Goal: Task Accomplishment & Management: Manage account settings

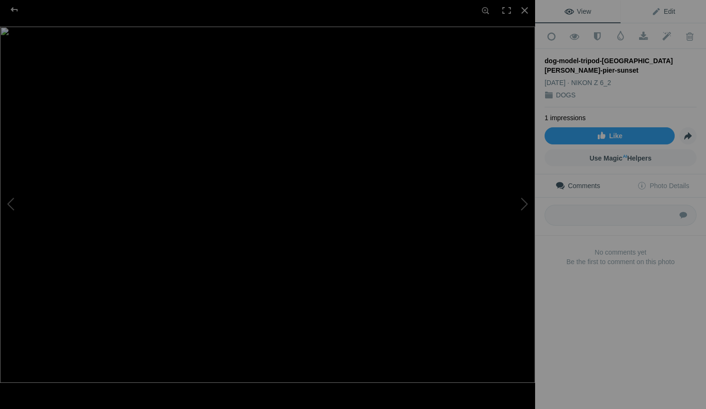
click at [667, 9] on span "Edit" at bounding box center [664, 12] width 24 height 8
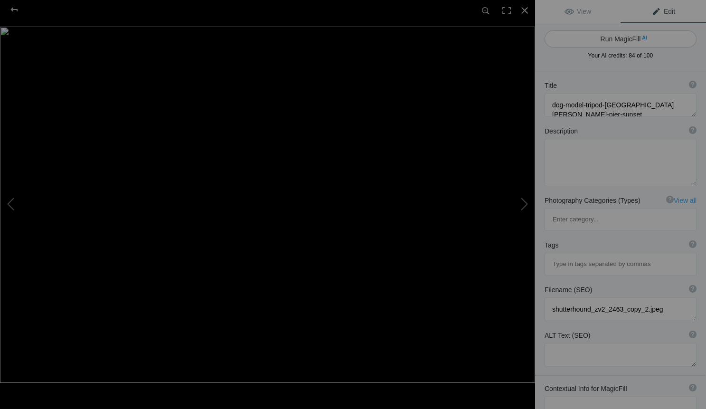
click at [614, 37] on button "Run MagicFill AI" at bounding box center [621, 38] width 152 height 17
type textarea "Stunning Dog Portraits at St. Pete Pier During Sunset"
type textarea "Capture the essence of companionship with this breathtaking image featuring two…"
type textarea "stunning-dog-portraits-st-pete-pier-sunset.jpg"
type textarea "Two dogs sitting on the pier at St. Pete during sunset, showcasing a serene atm…"
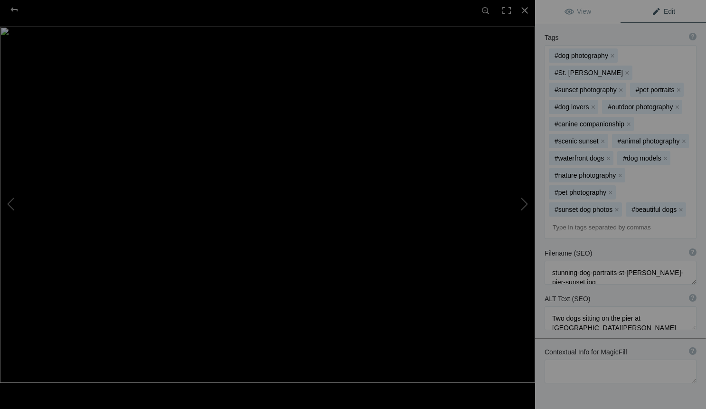
scroll to position [244, 0]
click at [582, 13] on span "View" at bounding box center [578, 12] width 27 height 8
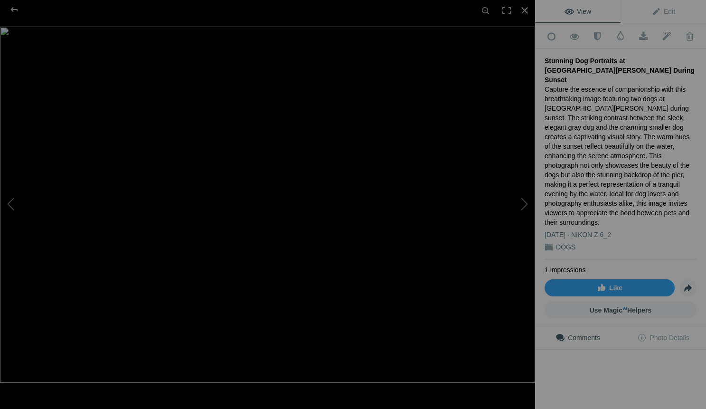
scroll to position [0, 0]
click at [523, 12] on div at bounding box center [524, 10] width 21 height 21
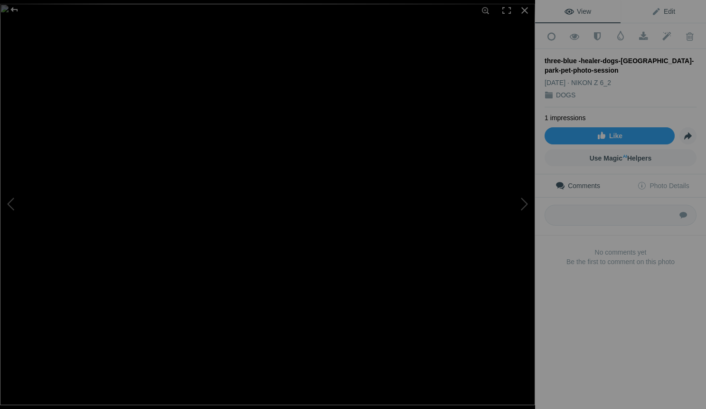
click at [665, 9] on span "Edit" at bounding box center [664, 12] width 24 height 8
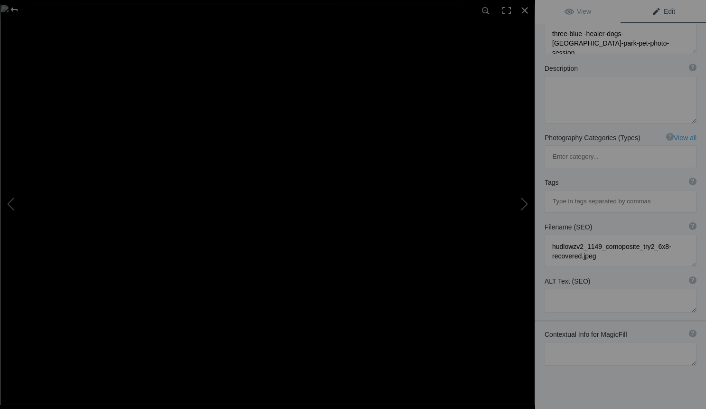
scroll to position [71, 0]
click at [562, 342] on textarea at bounding box center [621, 354] width 152 height 24
type textarea "m"
drag, startPoint x: 622, startPoint y: 327, endPoint x: 546, endPoint y: 313, distance: 77.2
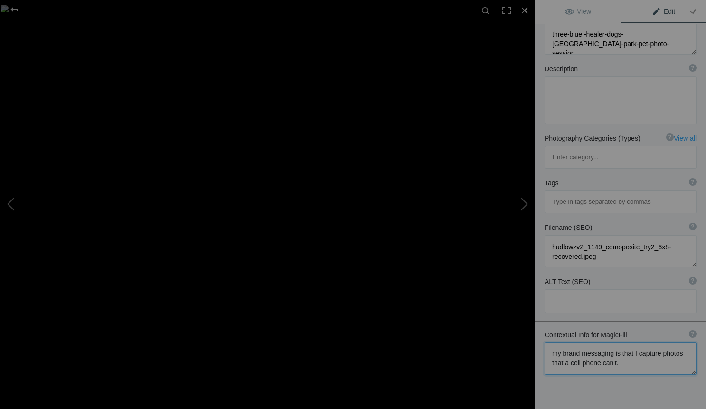
click at [546, 342] on textarea at bounding box center [621, 358] width 152 height 32
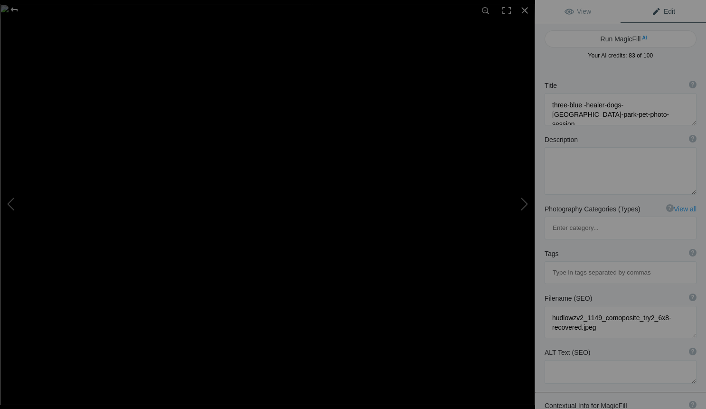
scroll to position [0, 0]
type textarea "my brand messaging is that I capture photos that a cell phone can't."
click at [635, 42] on button "Run MagicFill AI" at bounding box center [621, 38] width 152 height 17
type textarea "Stunning Portrait of Three Blue Heeler Dogs in Sarasota Park"
type textarea "Experience the charm and personality of three Blue Heeler dogs captured in a vi…"
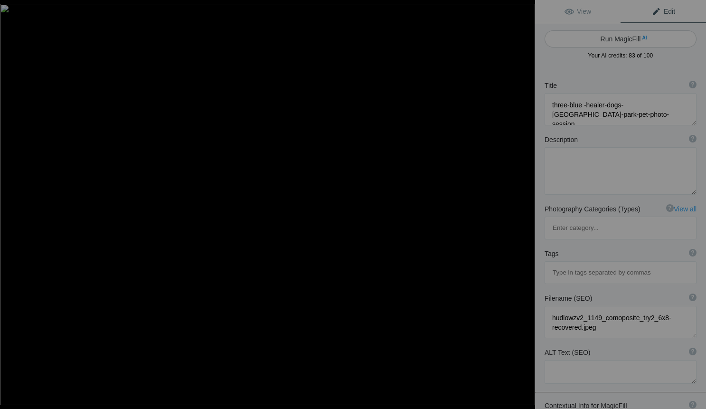
type textarea "stunning-portrait-three-blue-heeler-dogs-sarasota-park.jpg"
type textarea "Three Blue Heeler dogs sitting in a Sarasota park, showcasing their unique expr…"
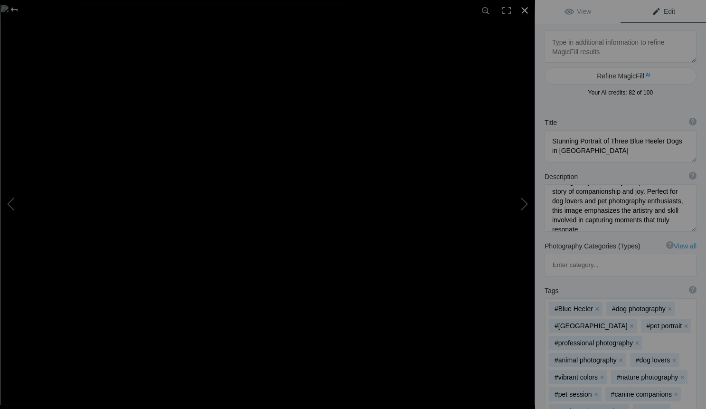
click at [523, 9] on div at bounding box center [524, 10] width 21 height 21
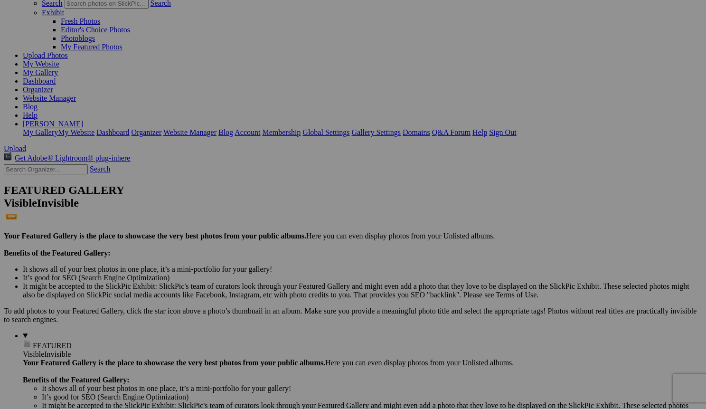
scroll to position [76, 0]
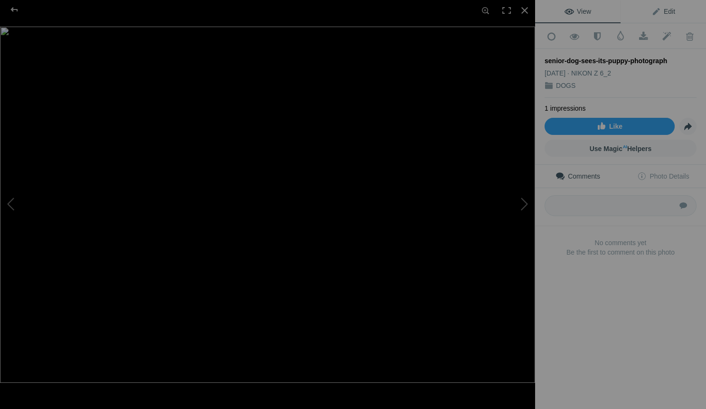
click at [668, 8] on span "Edit" at bounding box center [664, 12] width 24 height 8
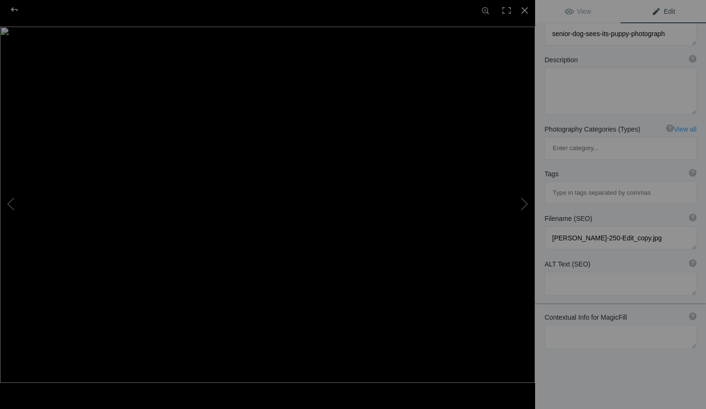
scroll to position [71, 0]
click at [571, 325] on textarea at bounding box center [621, 337] width 152 height 24
paste textarea "my brand messaging is that I capture photos that a cell phone can't."
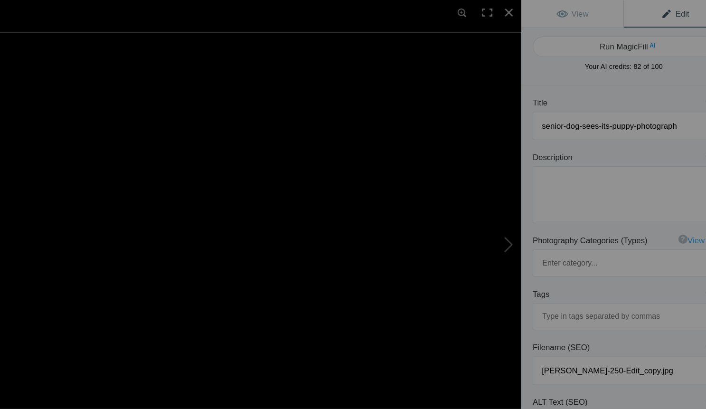
scroll to position [0, 0]
type textarea "my brand messaging is that I capture photos that a cell phone can't."
click at [545, 40] on button "Run MagicFill AI" at bounding box center [621, 38] width 152 height 17
type textarea "Senior Dog Remembers Its Puppy Days in Heartwarming Portrait"
type textarea "This touching photograph captures a senior dog gazing at a framed picture of it…"
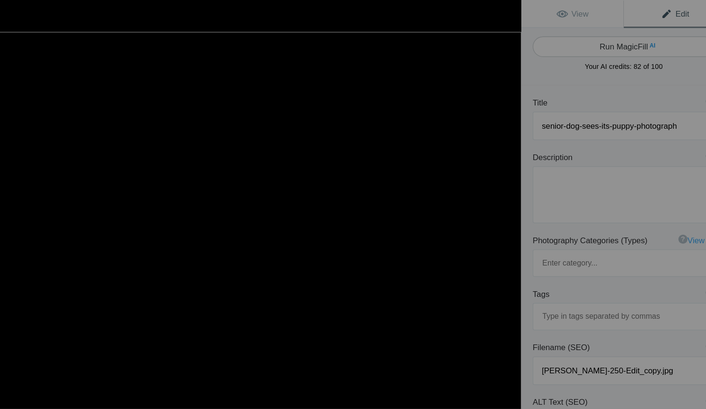
type textarea "senior-dog-puppy-memories.jpg"
type textarea "A senior dog looking at a framed photograph of its puppy self, set against a so…"
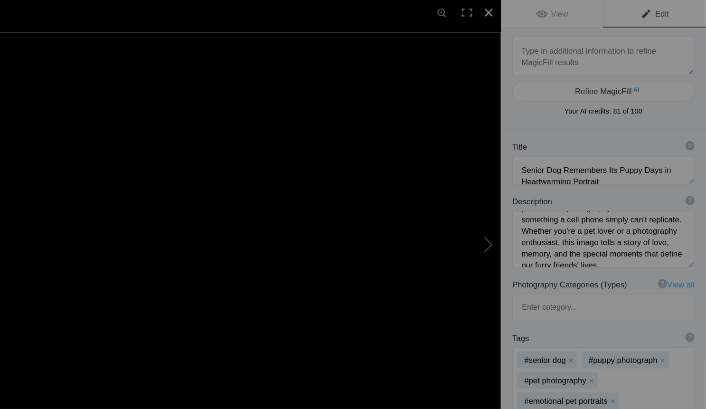
click at [514, 10] on div at bounding box center [524, 10] width 21 height 21
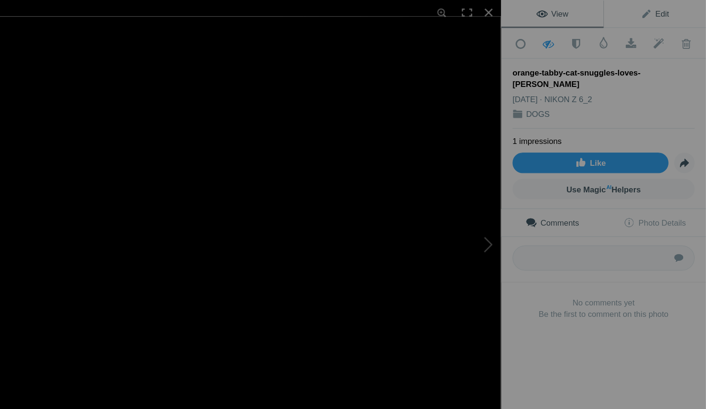
click at [652, 9] on span "Edit" at bounding box center [664, 12] width 24 height 8
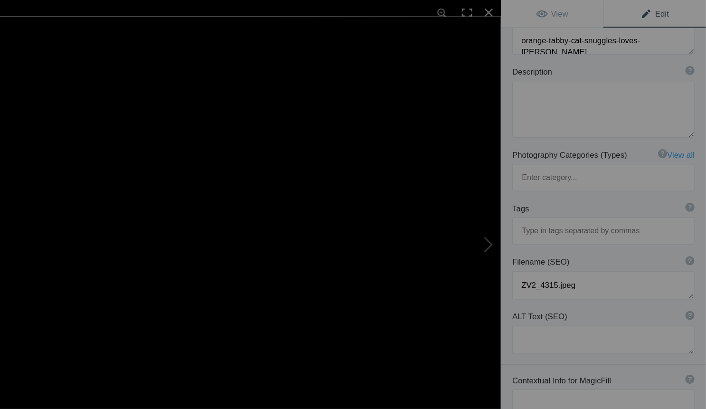
scroll to position [71, 0]
click at [545, 325] on textarea at bounding box center [621, 337] width 152 height 24
paste textarea "my brand messaging is that I capture photos that a cell phone can't."
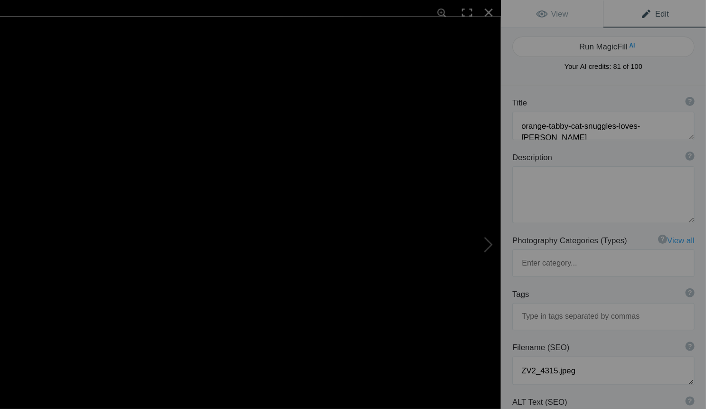
scroll to position [0, 0]
type textarea "my brand messaging is that I capture photos that a cell phone can't."
click at [545, 35] on button "Run MagicFill AI" at bounding box center [621, 38] width 152 height 17
type textarea "Heartwarming Moments: Orange Tabby Cat and Chihuahua Friends"
type textarea "This charming photograph captures the delightful bond between an orange tabby c…"
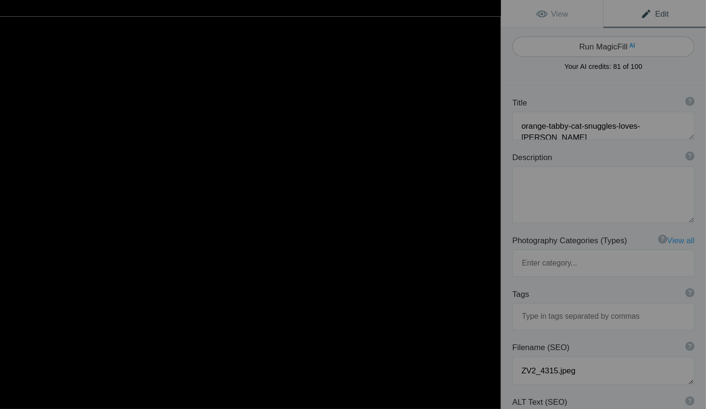
type textarea "orange-tabby-cat-chihuahua-friends.jpg"
type textarea "An orange tabby cat snuggling with a Chihuahua, showcasing their friendship aga…"
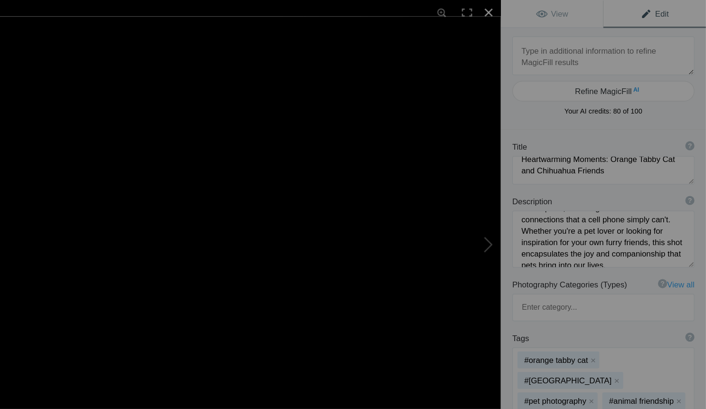
click at [514, 7] on div at bounding box center [524, 10] width 21 height 21
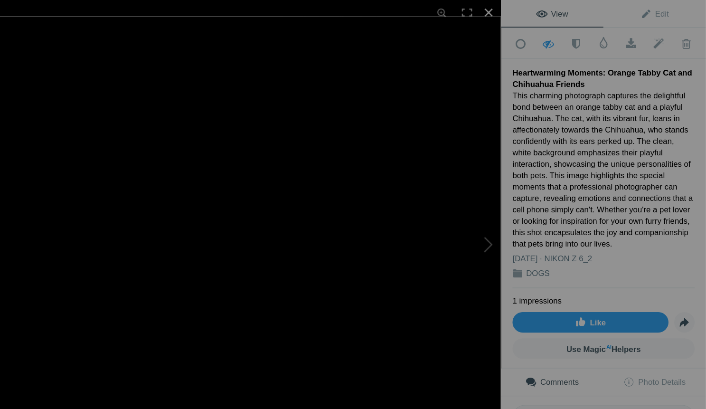
click at [514, 9] on div at bounding box center [524, 10] width 21 height 21
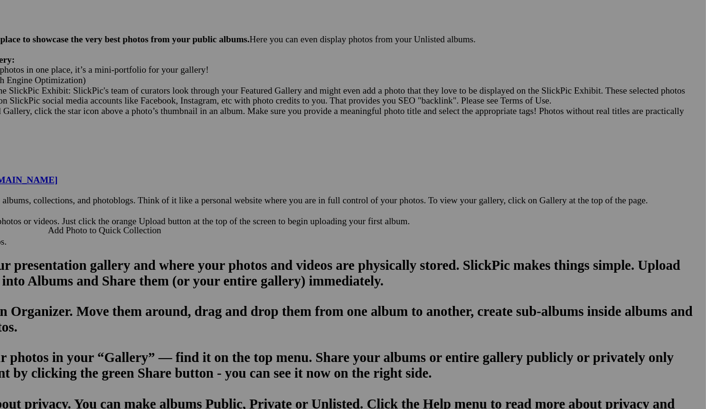
scroll to position [398, 0]
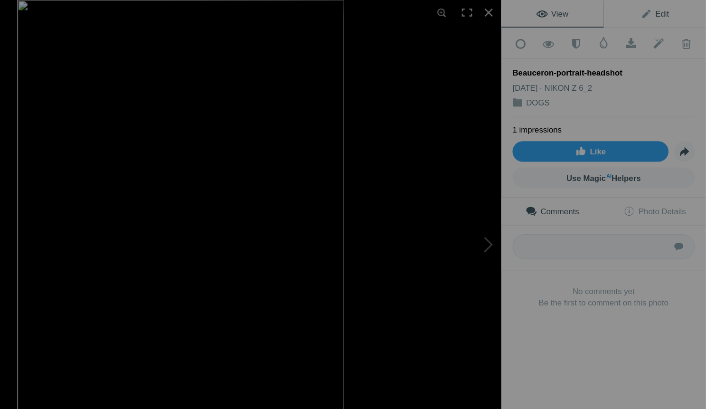
click at [652, 9] on span "Edit" at bounding box center [664, 12] width 24 height 8
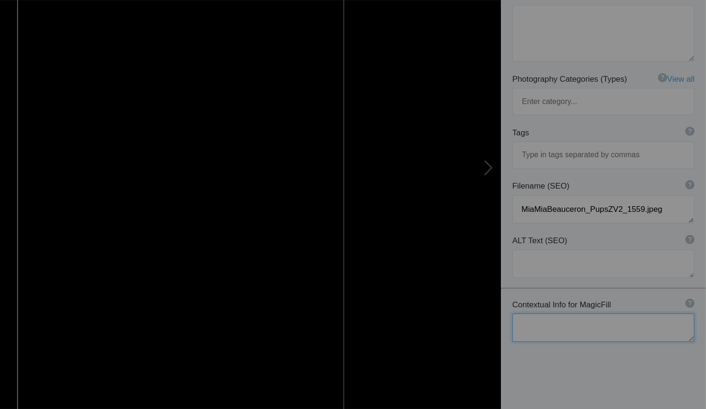
click at [545, 325] on textarea at bounding box center [621, 337] width 152 height 24
paste textarea "my brand messaging is that I capture photos that a cell phone can't."
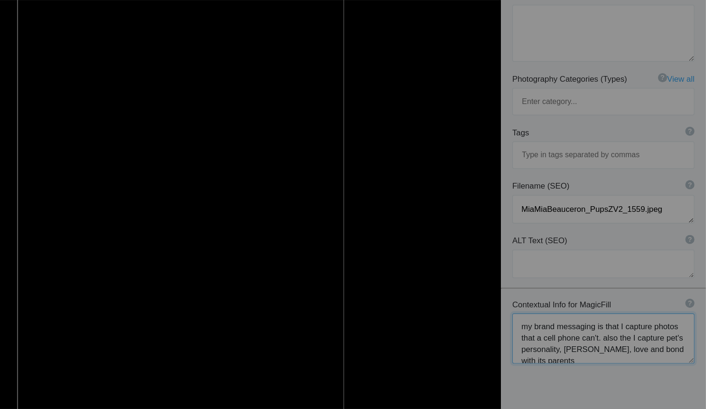
scroll to position [1, 0]
drag, startPoint x: 465, startPoint y: 261, endPoint x: 427, endPoint y: 233, distance: 46.5
click at [535, 308] on div "Contextual Info for MagicFill ? Use this section to add details that aren’t vis…" at bounding box center [620, 344] width 171 height 73
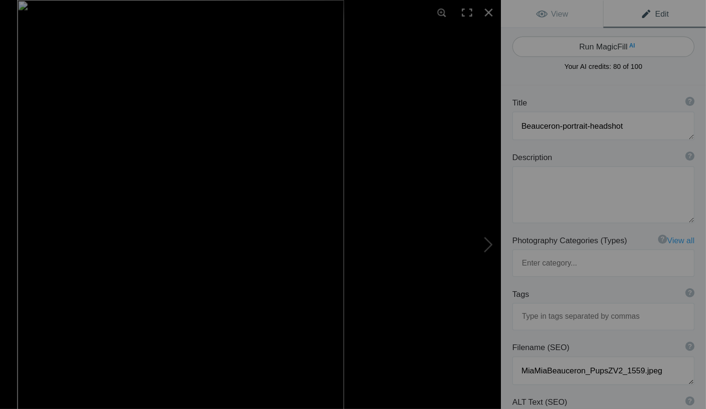
scroll to position [0, 0]
type textarea "my brand messaging is that I capture photos that a cell phone can't. also the I…"
click at [545, 37] on button "Run MagicFill AI" at bounding box center [621, 38] width 152 height 17
type textarea "Captivating Beauceron Portrait: A Glimpse into Personality"
type textarea "This stunning portrait captures the unique personality and charm of a Beauceron…"
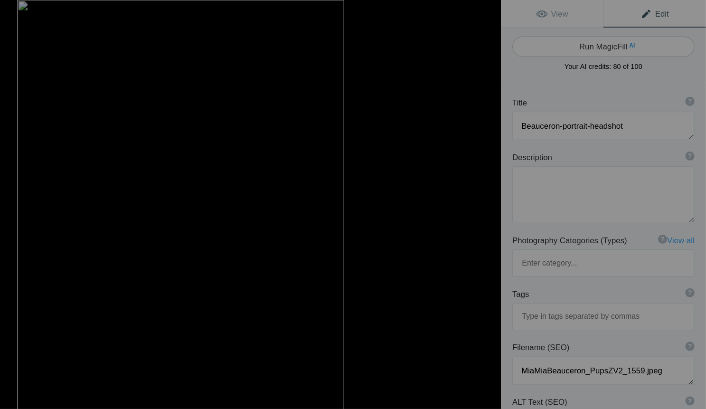
type textarea "beauceron-portrait-personality.jpg"
type textarea "A close-up portrait of a Beauceron dog, showcasing its expressive face and warm…"
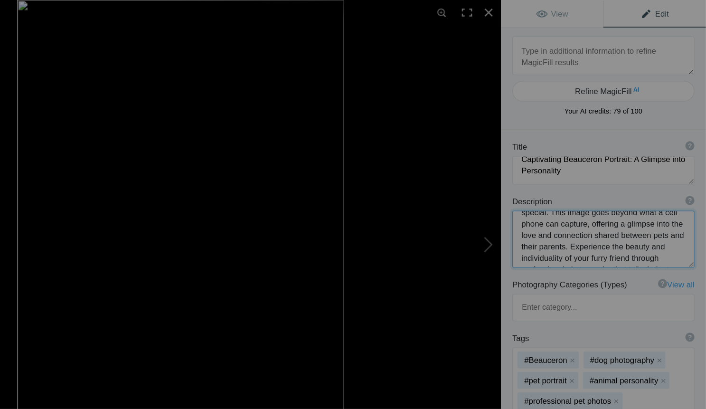
scroll to position [97, 0]
drag, startPoint x: 492, startPoint y: 200, endPoint x: 473, endPoint y: 206, distance: 19.4
click at [545, 206] on textarea at bounding box center [621, 199] width 152 height 47
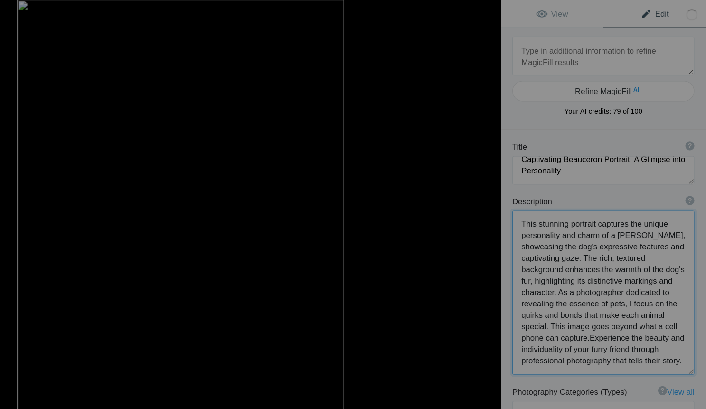
type textarea "This stunning portrait captures the unique personality and charm of a Beauceron…"
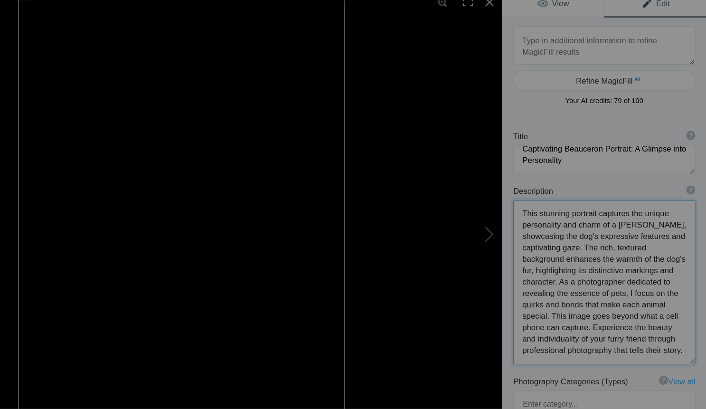
scroll to position [0, 0]
click at [514, 1] on div at bounding box center [524, 10] width 21 height 21
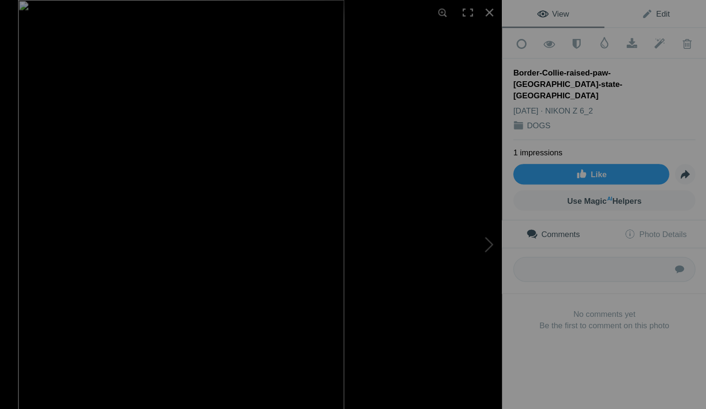
click at [652, 13] on span "Edit" at bounding box center [664, 12] width 24 height 8
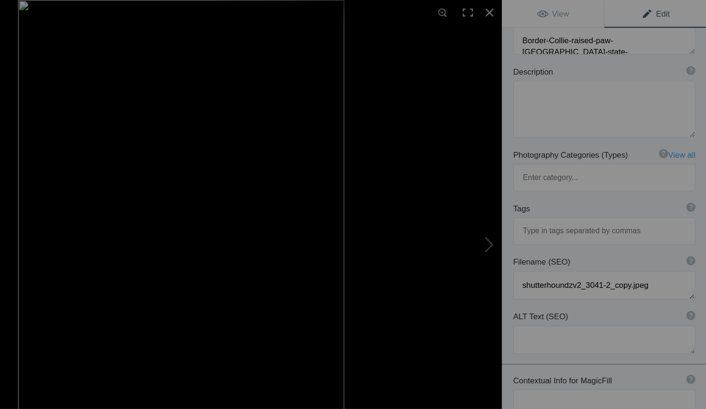
scroll to position [71, 0]
click at [545, 325] on textarea at bounding box center [621, 337] width 152 height 24
paste textarea "my brand messaging is that I capture photos that a cell phone can't. also the I…"
drag, startPoint x: 491, startPoint y: 316, endPoint x: 491, endPoint y: 325, distance: 8.5
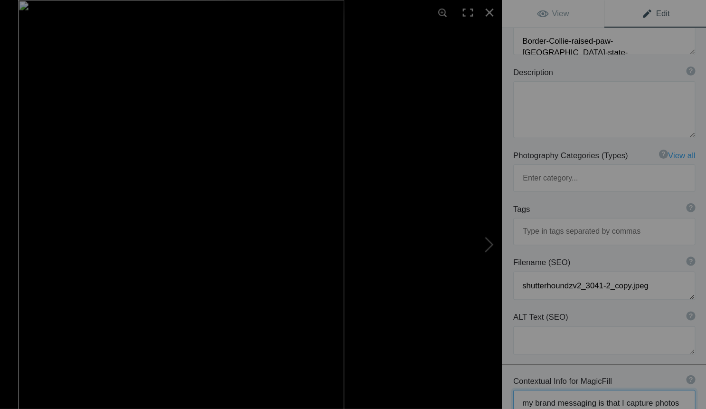
click at [545, 325] on textarea at bounding box center [621, 350] width 152 height 51
drag, startPoint x: 484, startPoint y: 327, endPoint x: 415, endPoint y: 291, distance: 78.0
click at [415, 291] on div "Border-Collie-raised-paw-Myakka-state-pa View Edit Run MagicFill AI Your AI cre…" at bounding box center [353, 204] width 706 height 409
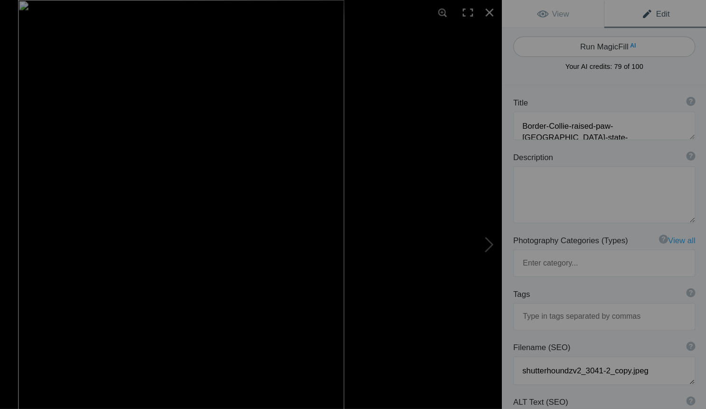
scroll to position [0, 0]
type textarea "my brand messaging is that I capture photos that a cell phone can't. also the I…"
click at [545, 41] on button "Run MagicFill AI" at bounding box center [621, 38] width 152 height 17
type textarea "Capturing the Unique Spirit of a Border Collie in Myakka State Park"
type textarea "This stunning photograph showcases a Border Collie, perfectly embodying the bre…"
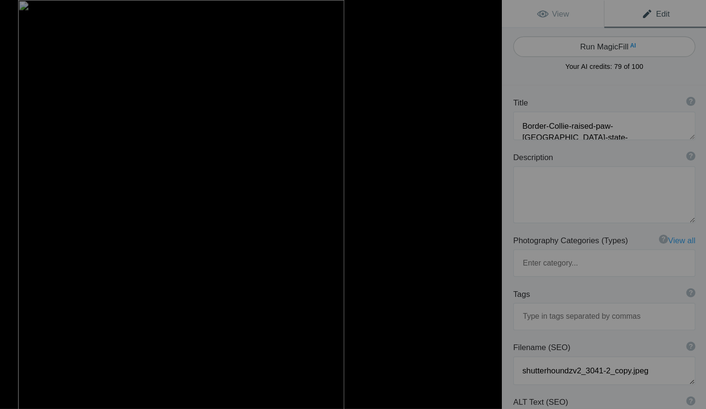
type textarea "border-collie-myakka-state-park.jpg"
type textarea "A Border Collie with a raised paw sitting on a log in Myakka State Park, showca…"
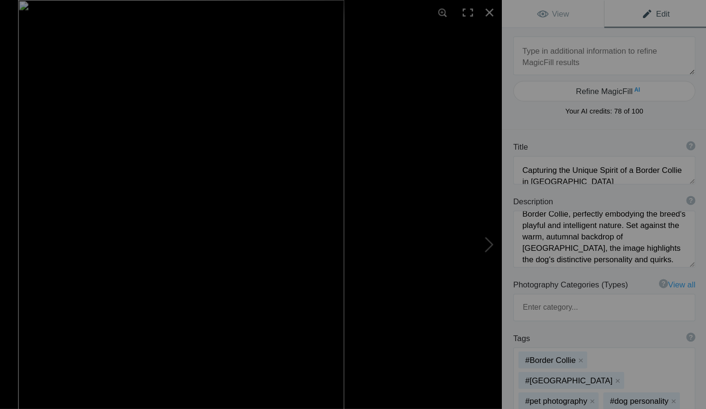
scroll to position [18, 0]
click at [514, 11] on div at bounding box center [524, 10] width 21 height 21
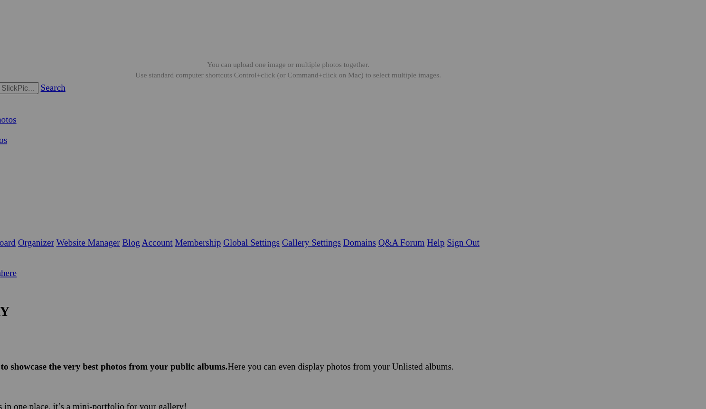
scroll to position [0, 0]
click at [53, 155] on link "Organizer" at bounding box center [38, 159] width 30 height 8
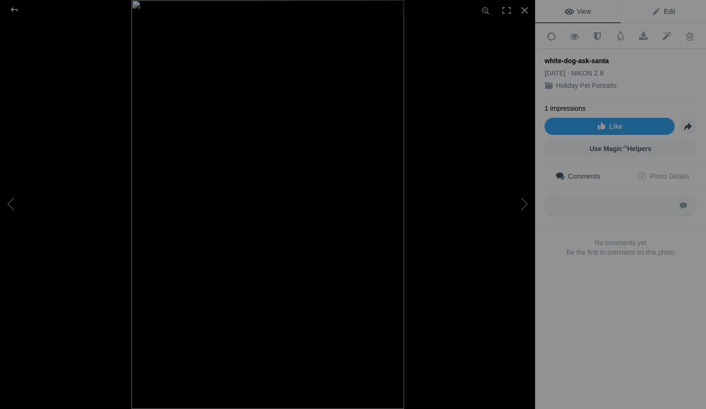
click at [666, 9] on span "Edit" at bounding box center [664, 12] width 24 height 8
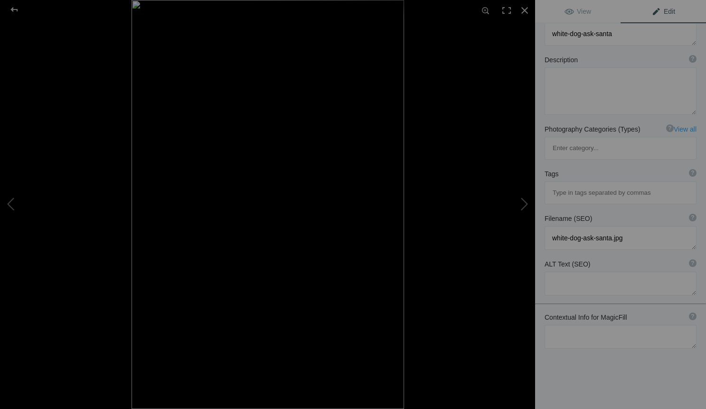
scroll to position [71, 0]
click at [570, 325] on textarea at bounding box center [621, 337] width 152 height 24
paste textarea "my brand messaging is that I capture photos that a cell phone can't. also the I…"
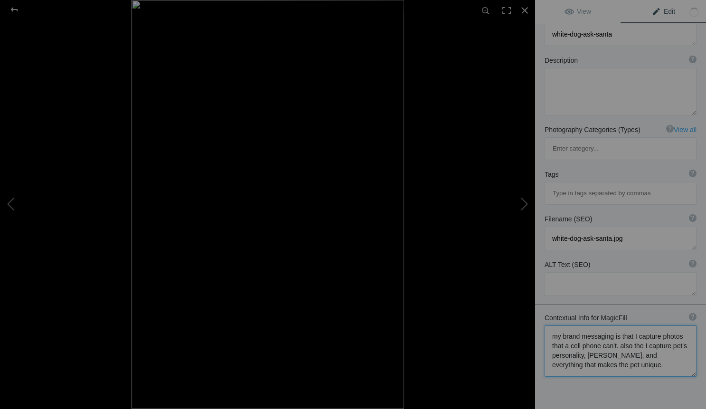
type textarea "my brand messaging is that I capture photos that a cell phone can't. also the I…"
click at [630, 71] on textarea at bounding box center [621, 91] width 152 height 47
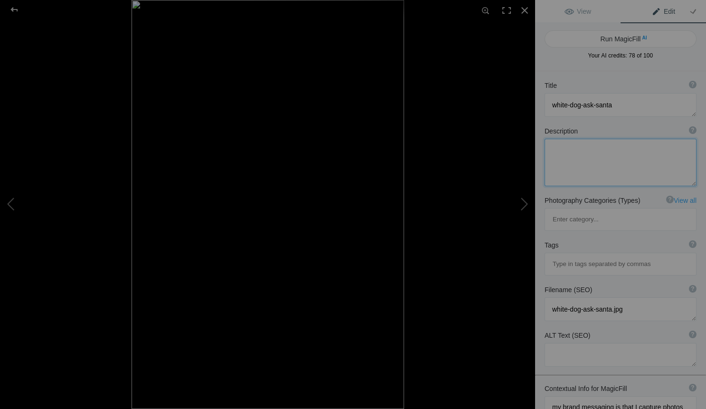
scroll to position [0, 0]
click at [624, 36] on button "Run MagicFill AI" at bounding box center [621, 38] width 152 height 17
type textarea "Adorable White Dog Asking Santa for Treats"
type textarea "This charming photograph captures the delightful moment of a fluffy white dog e…"
type textarea "adorable-white-dog-asking-santa.jpg"
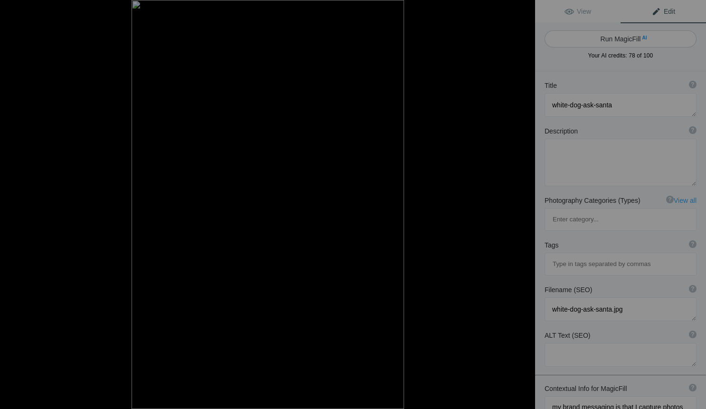
type textarea "A fluffy white dog in a red scarf looking up at Santa Claus's hand, set against…"
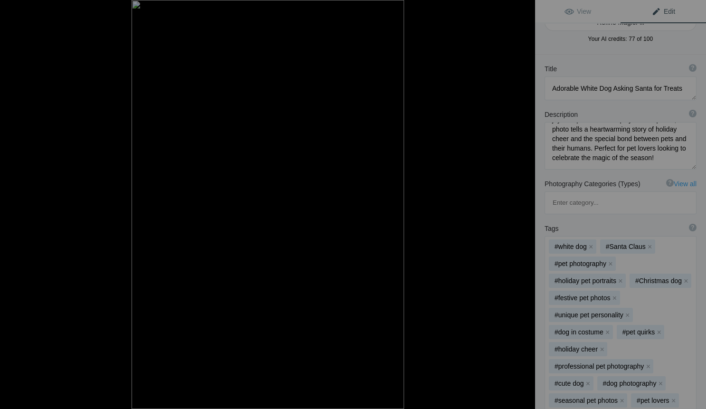
scroll to position [52, 0]
click at [523, 8] on div at bounding box center [524, 10] width 21 height 21
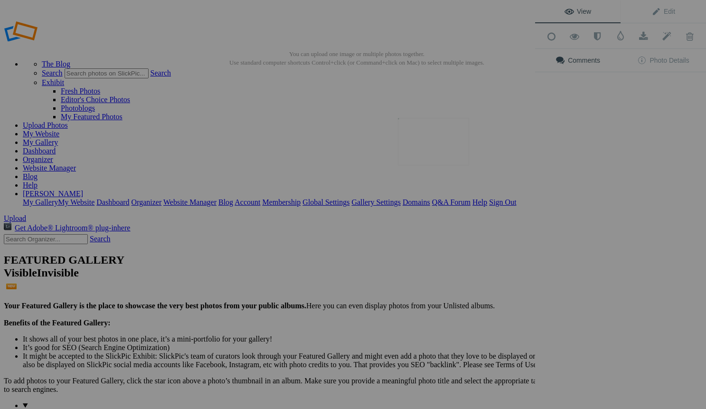
scroll to position [0, 0]
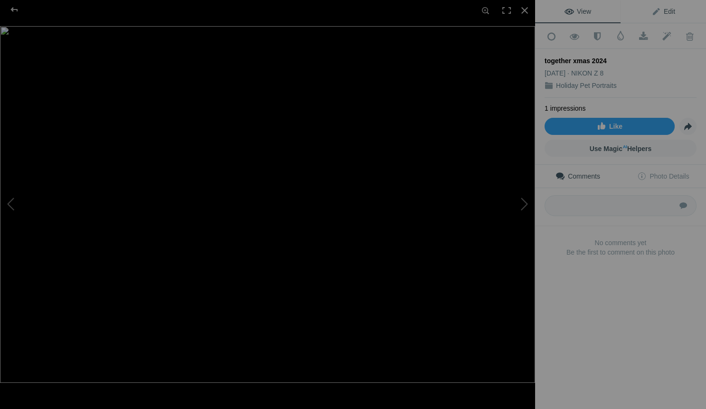
click at [670, 12] on span "Edit" at bounding box center [664, 12] width 24 height 8
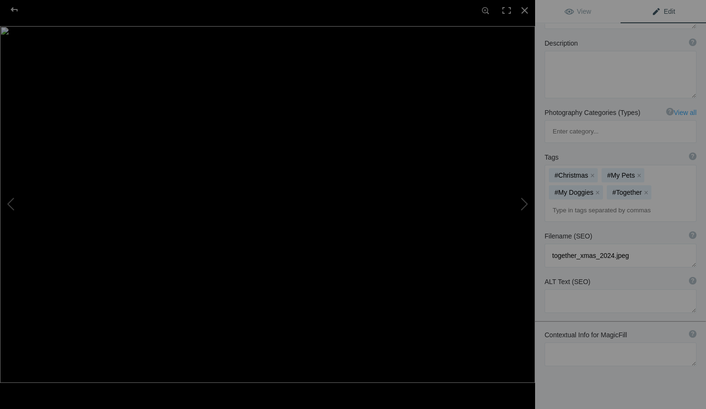
scroll to position [87, 0]
click at [571, 343] on textarea at bounding box center [621, 355] width 152 height 24
paste textarea "my brand messaging is that I capture photos that a cell phone can't. also the I…"
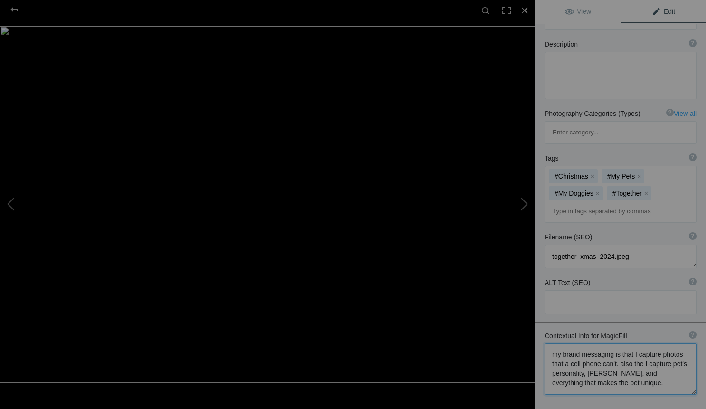
drag, startPoint x: 605, startPoint y: 344, endPoint x: 617, endPoint y: 326, distance: 22.5
click at [617, 343] on textarea at bounding box center [621, 368] width 152 height 51
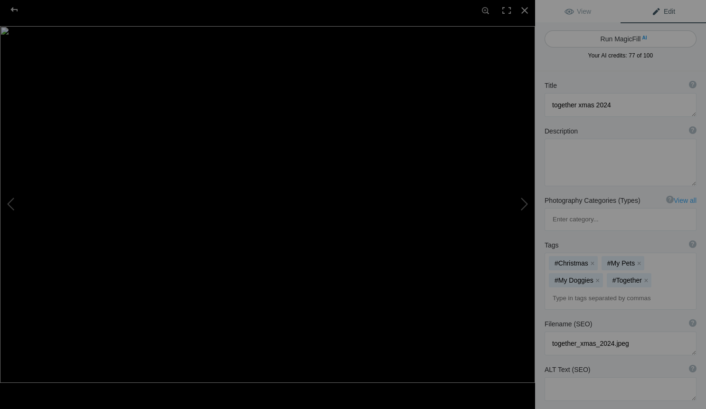
scroll to position [0, 0]
type textarea "my brand messaging is that I capture photos that a cell phone can't, especially…"
click at [633, 38] on button "Run MagicFill AI" at bounding box center [621, 38] width 152 height 17
type textarea "Adorable Dogs in Festive Holiday Attire"
type textarea "Capture the joy of the holiday season with this delightful photo featuring thre…"
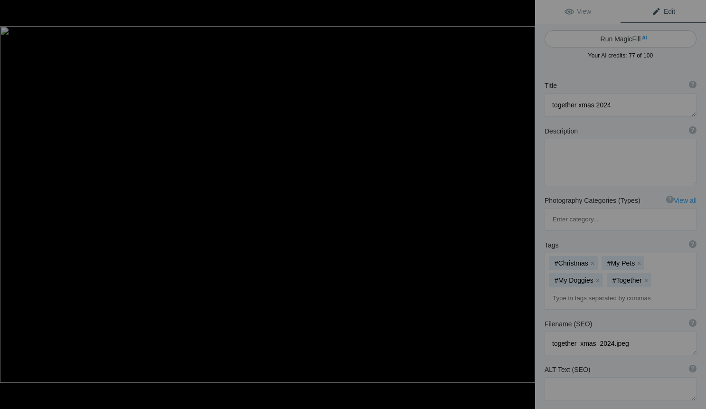
type textarea "adorable-dogs-festive-holiday-attire.jpg"
type textarea "Three adorable dogs in festive holiday attire, including a red sweater and Sant…"
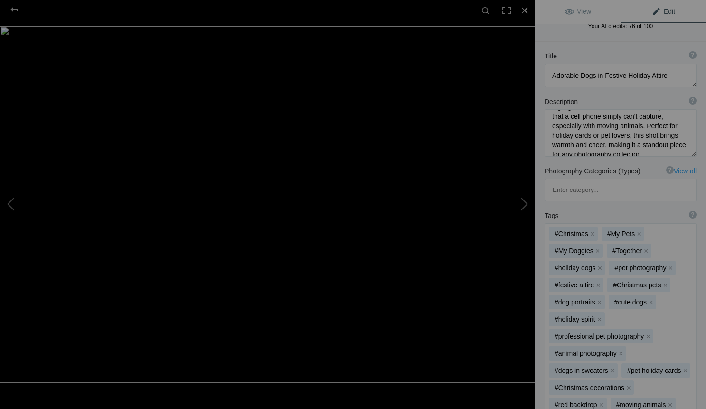
scroll to position [54, 0]
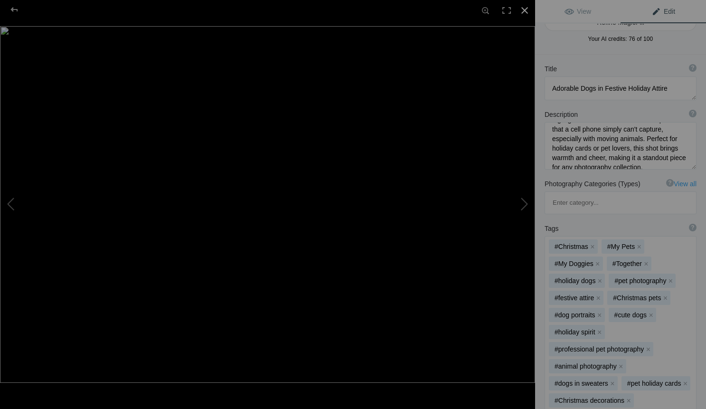
click at [524, 9] on div at bounding box center [524, 10] width 21 height 21
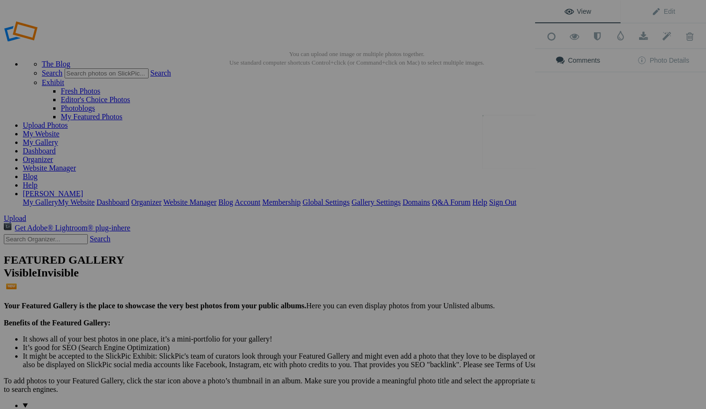
scroll to position [0, 0]
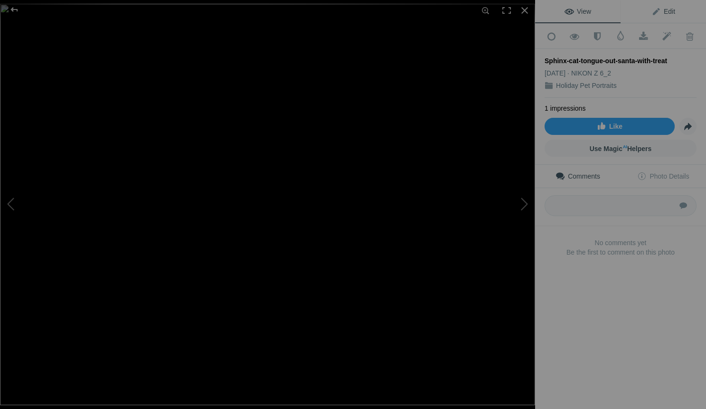
click at [670, 12] on span "Edit" at bounding box center [664, 12] width 24 height 8
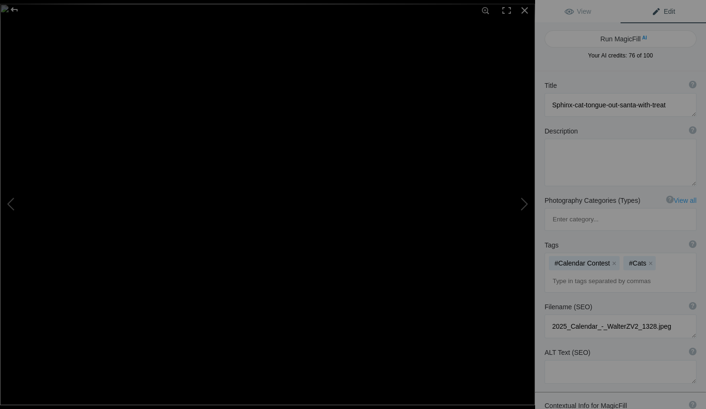
paste textarea "my brand messaging is that I capture photos that a cell phone can't. also the I…"
type textarea "my brand messaging is that I capture photos that a cell phone can't. also the I…"
click at [639, 35] on button "Run MagicFill AI" at bounding box center [621, 38] width 152 height 17
type textarea "Playful Sphynx Cat with Gingerbread Ornament"
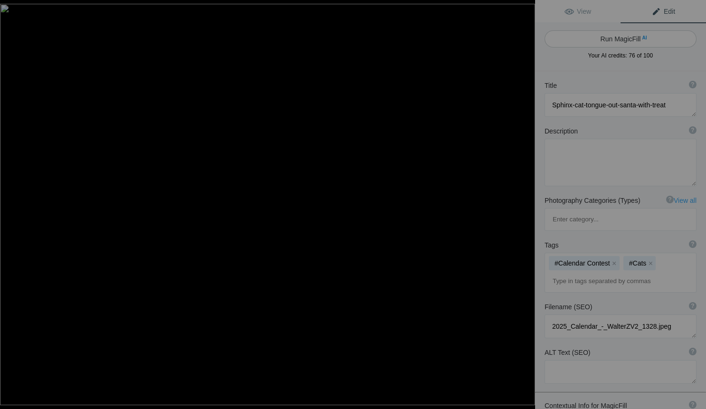
type textarea "Meet this charming Sphynx cat, whose playful personality shines through in ever…"
type textarea "playful-sphynx-cat-gingerbread-ornament.jpg"
type textarea "A playful Sphynx cat with its tongue out, curiously looking at a gingerbread or…"
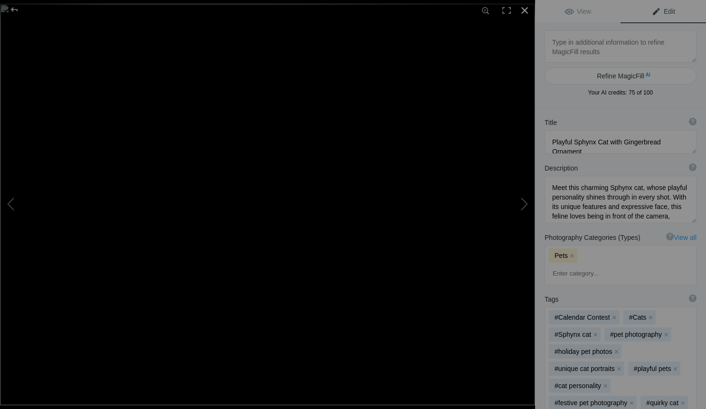
click at [524, 7] on div at bounding box center [524, 10] width 21 height 21
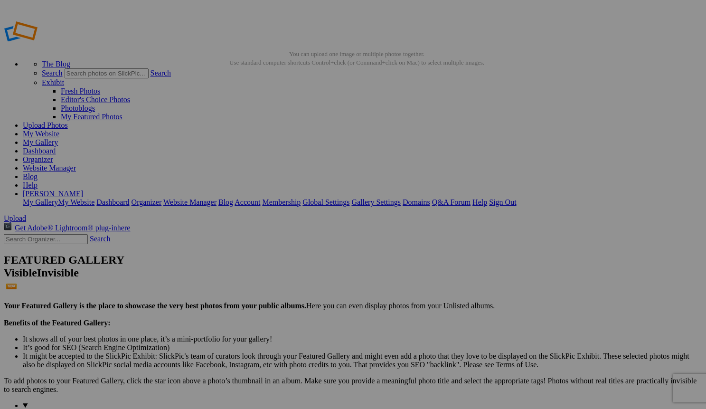
click at [76, 164] on link "Website Manager" at bounding box center [49, 168] width 53 height 8
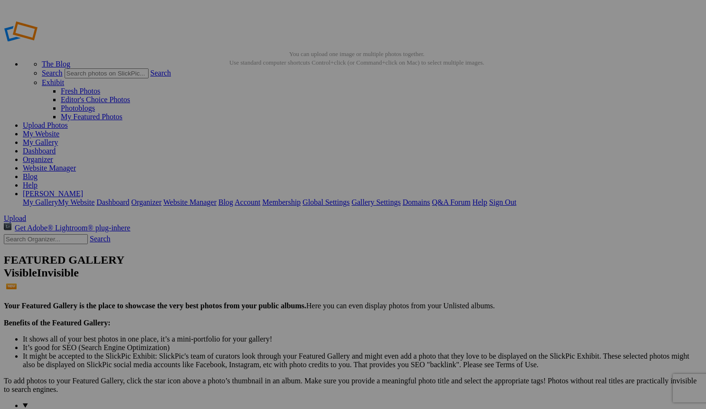
click at [290, 270] on span "Yes" at bounding box center [284, 267] width 11 height 8
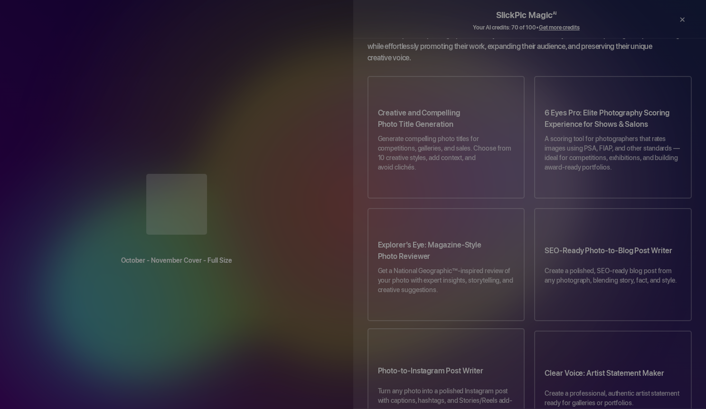
scroll to position [14, 0]
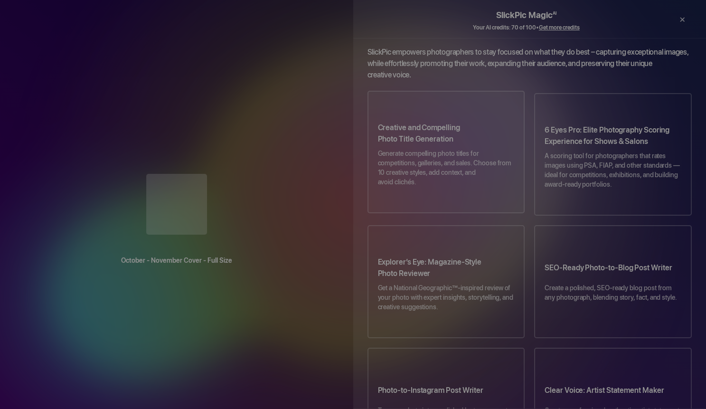
click at [447, 122] on h3 "Creative and Compelling Photo Title Generation" at bounding box center [446, 135] width 137 height 27
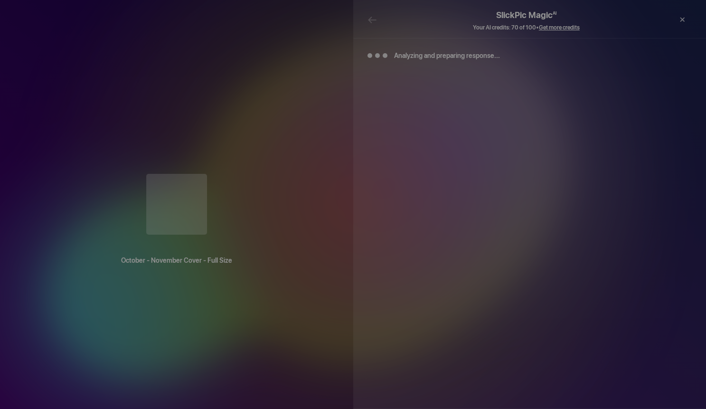
scroll to position [0, 0]
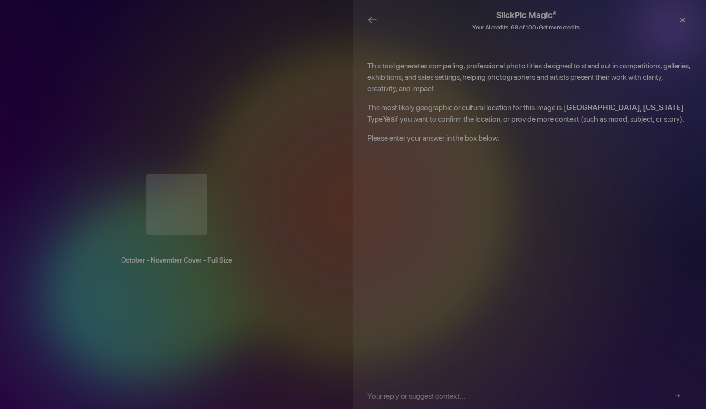
click at [681, 18] on div "×" at bounding box center [682, 19] width 28 height 19
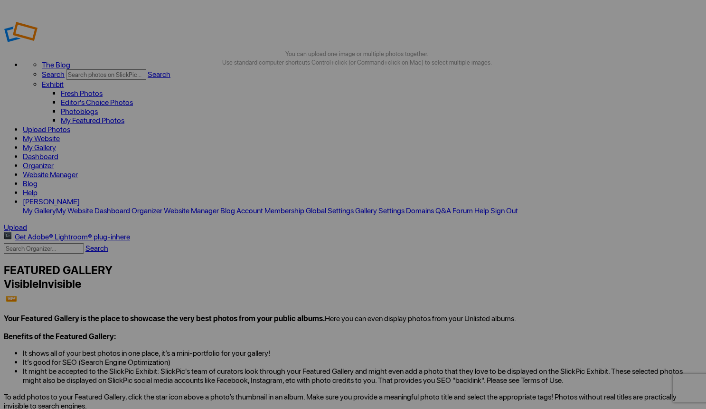
click at [54, 161] on link "Organizer" at bounding box center [38, 165] width 31 height 9
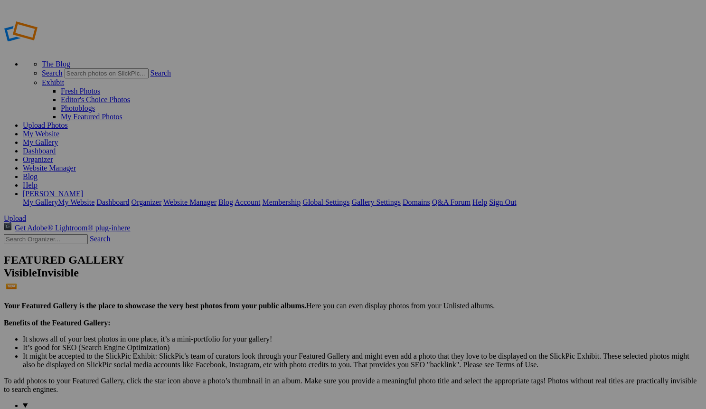
click at [76, 164] on link "Website Manager" at bounding box center [49, 168] width 53 height 8
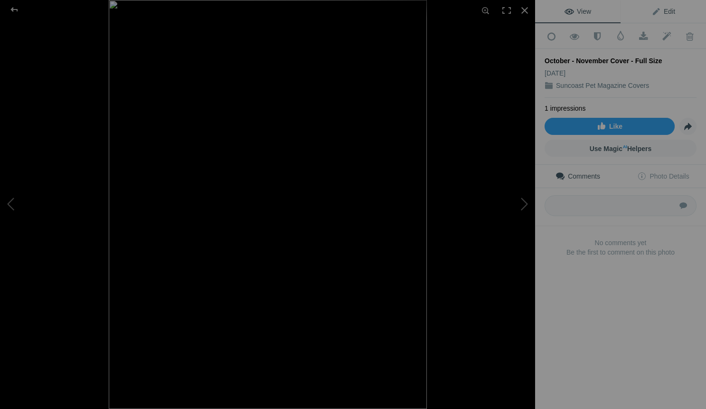
click at [665, 12] on span "Edit" at bounding box center [664, 12] width 24 height 8
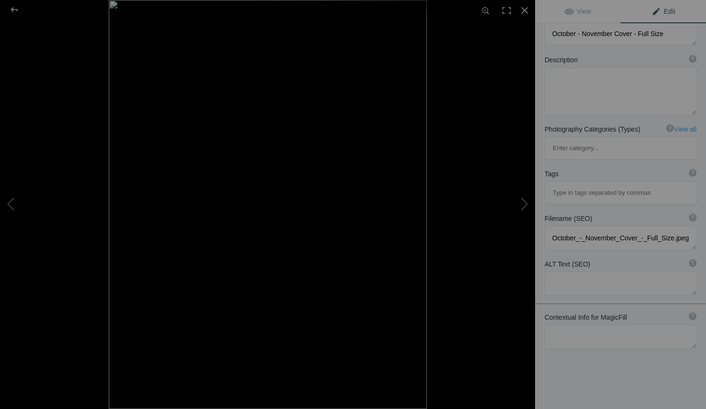
scroll to position [71, 0]
click at [563, 325] on textarea at bounding box center [621, 337] width 152 height 24
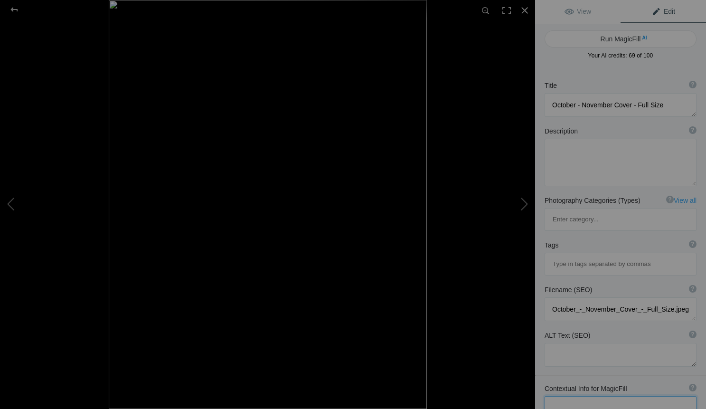
scroll to position [0, 0]
type textarea "I"
type textarea "My brand messaging is that I can capture photos that cell phone's can't. I spec…"
click at [609, 35] on button "Run MagicFill AI" at bounding box center [621, 38] width 152 height 17
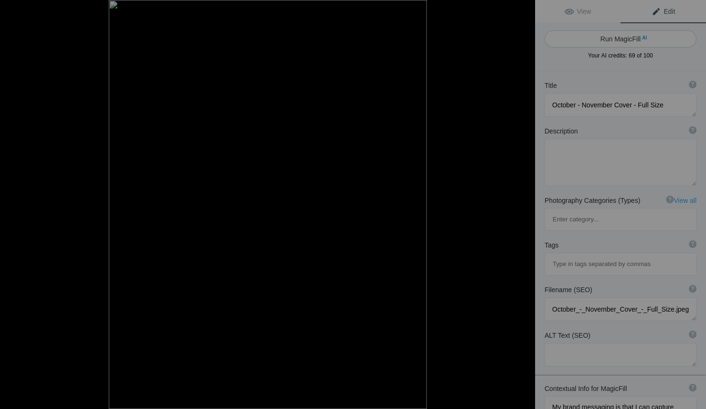
type textarea "Capturing Personality: October/November Suncoast Pet Cover Featuring Rescue Pup"
type textarea "This stunning cover photo for the October/November edition of Suncoast Pet show…"
type textarea "suncoast-pet-october-november-cover.jpg"
type textarea "A joyful rescue dog named "[PERSON_NAME]" poses on a boat, showcasing her perso…"
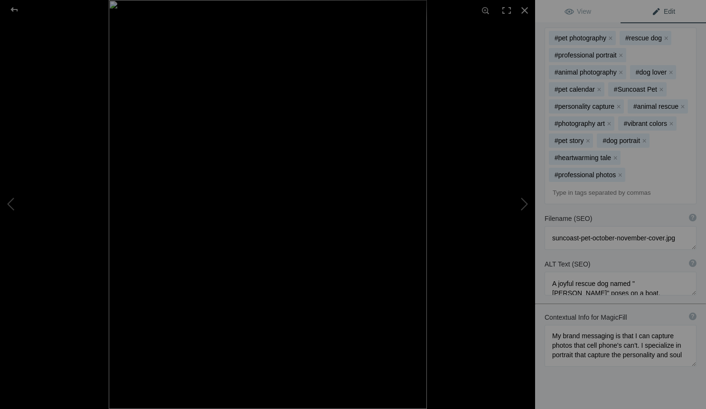
scroll to position [262, 0]
drag, startPoint x: 551, startPoint y: 297, endPoint x: 669, endPoint y: 330, distance: 122.1
click at [669, 330] on div "Contextual Info for MagicFill ? Use this section to add details that aren’t vis…" at bounding box center [620, 340] width 171 height 64
click at [522, 9] on div at bounding box center [524, 10] width 21 height 21
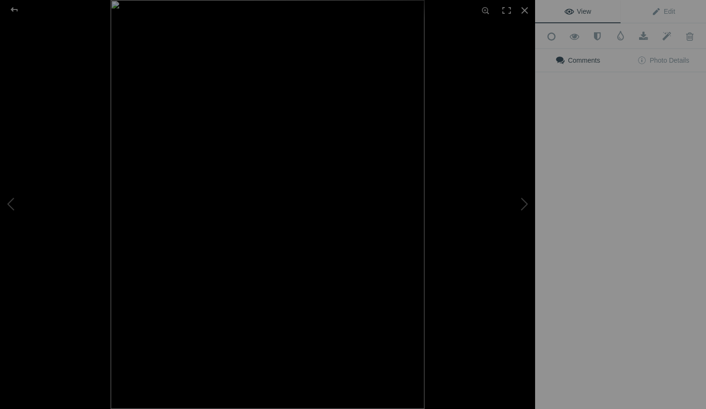
scroll to position [0, 0]
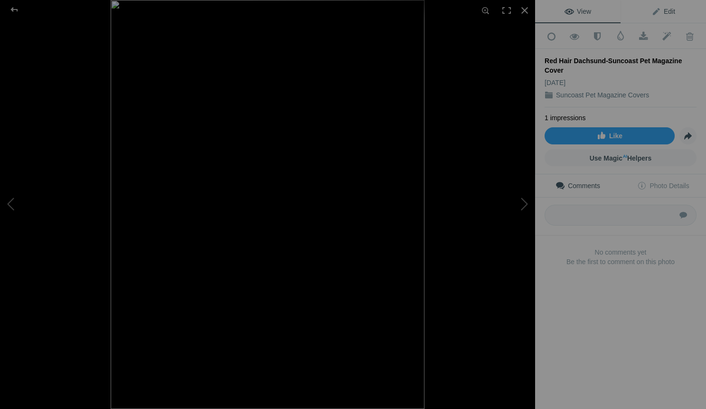
click at [665, 10] on span "Edit" at bounding box center [664, 12] width 24 height 8
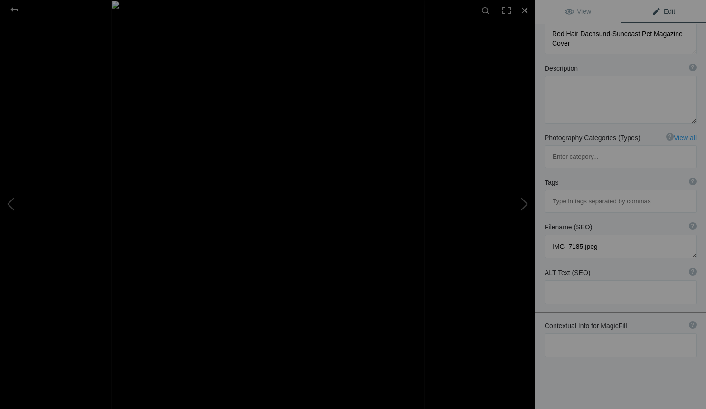
scroll to position [71, 0]
click at [573, 334] on textarea at bounding box center [621, 346] width 152 height 24
paste textarea "My brand messaging is that I can capture photos that cell phone's can't. I spec…"
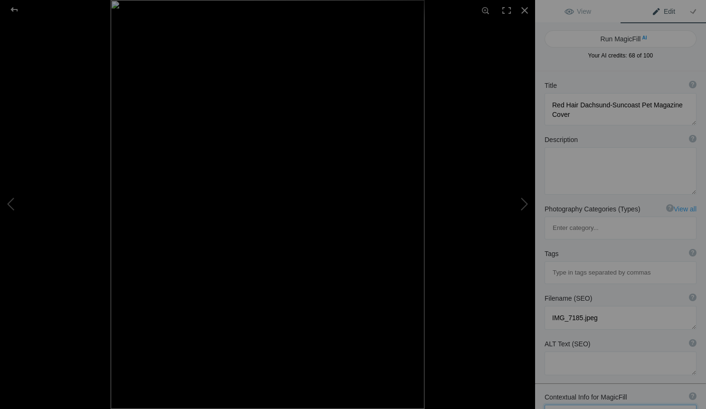
scroll to position [0, 0]
type textarea "My brand messaging is that I can capture photos that cell phone's can't. I spec…"
click at [625, 41] on button "Run MagicFill AI" at bounding box center [621, 38] width 152 height 17
type textarea "Captivating Portrait of Freddy the Dachsund for Suncoast Pet Magazine Cover"
type textarea "Meet Freddy, a charming 5-year-old rescue Dachsund featured on the cover of Sun…"
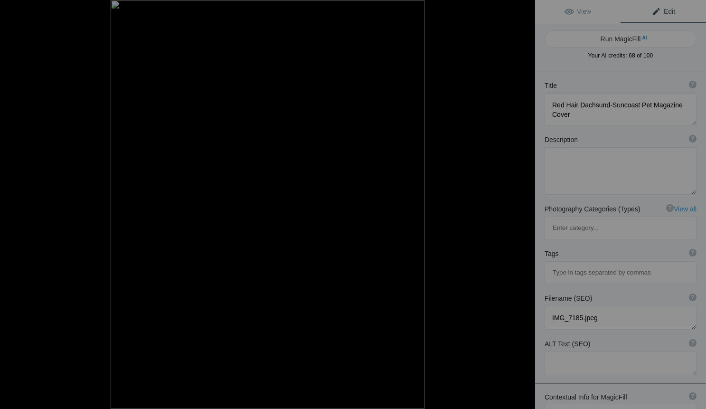
type textarea "freddy-dachsund-suncoast-pet-magazine-cover.jpg"
type textarea "A portrait of Freddy, a 5-year-old Dachsund, featured on the cover of Suncoast …"
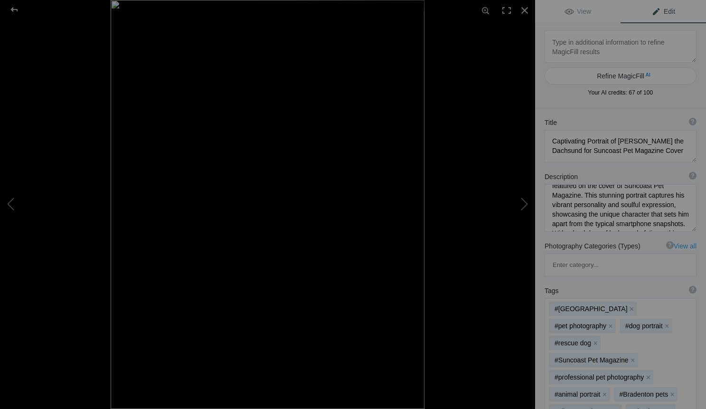
scroll to position [28, 0]
click at [598, 205] on textarea at bounding box center [621, 207] width 152 height 47
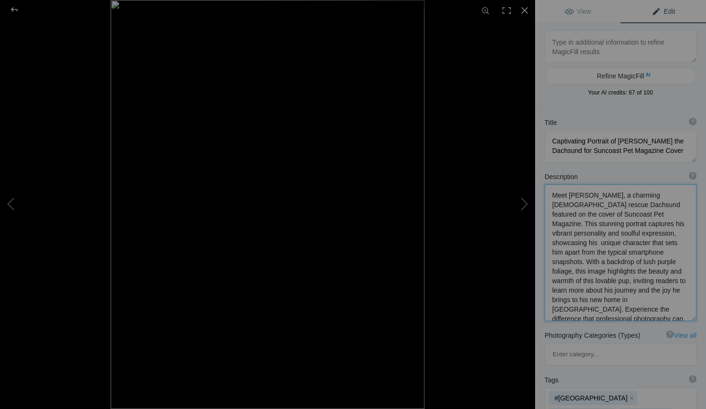
click at [647, 232] on textarea at bounding box center [621, 252] width 152 height 137
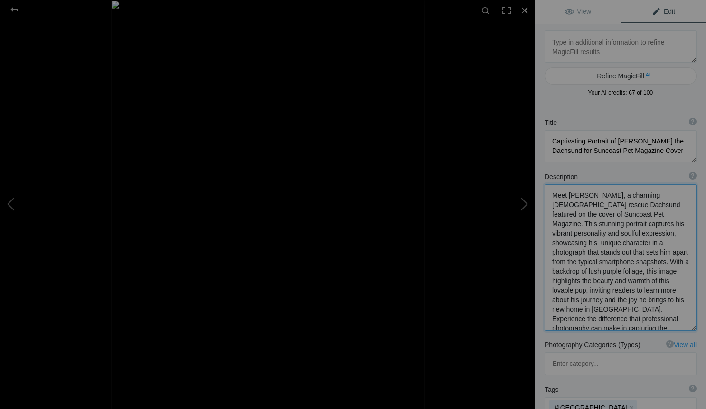
click at [686, 241] on textarea at bounding box center [621, 257] width 152 height 146
type textarea "Meet Freddy, a charming 5-year-old rescue Dachsund featured on the cover of Sun…"
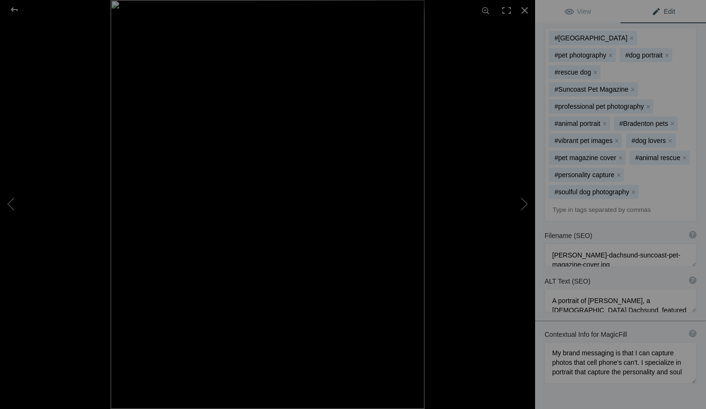
scroll to position [369, 0]
click at [522, 9] on div at bounding box center [524, 10] width 21 height 21
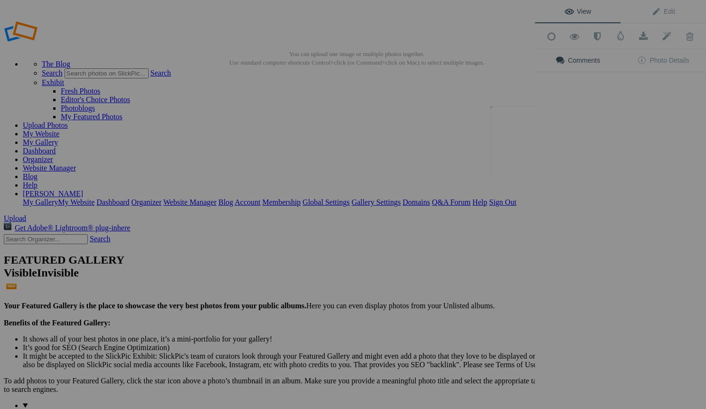
scroll to position [0, 0]
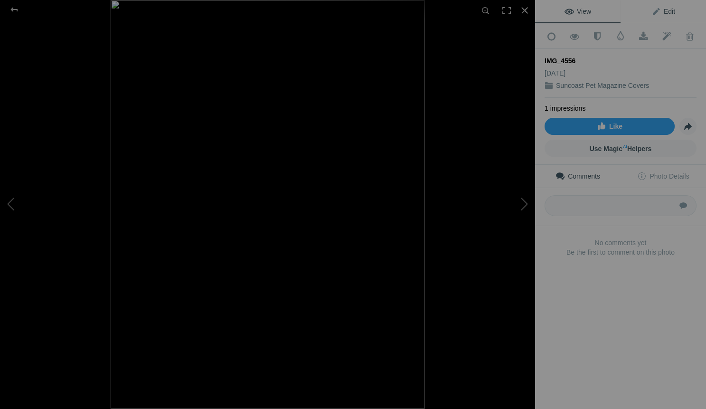
click at [666, 12] on span "Edit" at bounding box center [664, 12] width 24 height 8
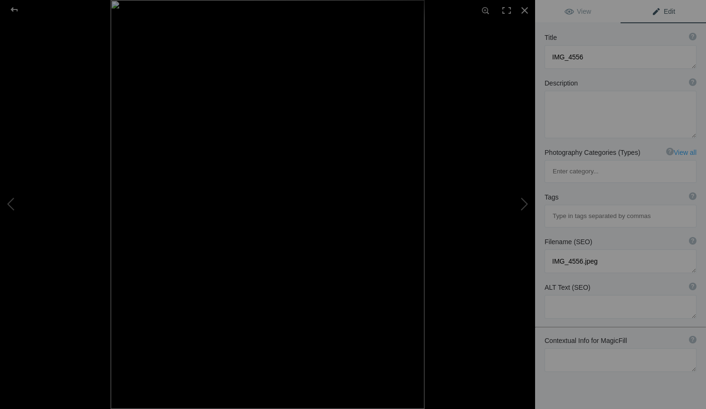
scroll to position [61, 0]
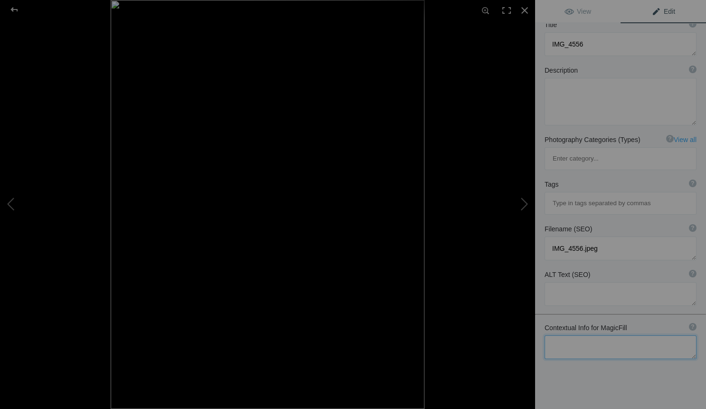
click at [557, 335] on textarea at bounding box center [621, 347] width 152 height 24
paste textarea "My brand messaging is that I can capture photos that cell phone's can't. I spec…"
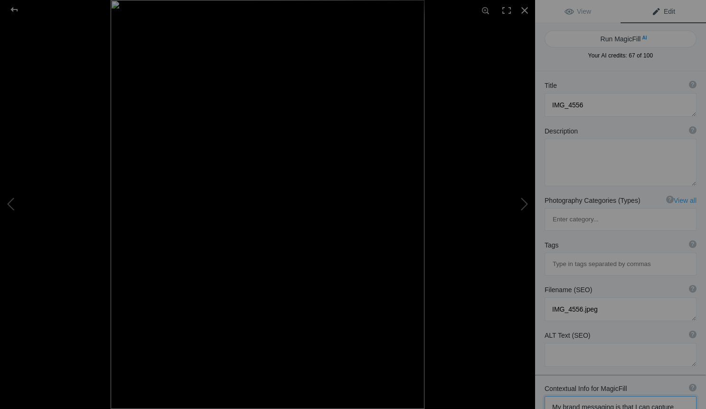
scroll to position [0, 0]
type textarea "My brand messaging is that I can capture photos that cell phone's can't. I spec…"
click at [626, 42] on button "Run MagicFill AI" at bounding box center [621, 38] width 152 height 17
type textarea "Capturing the Soul: Stunning Portrait of Poe the Persian Cat"
type textarea "Meet Poe, a beautiful snow-white Persian kitten whose personality shines throug…"
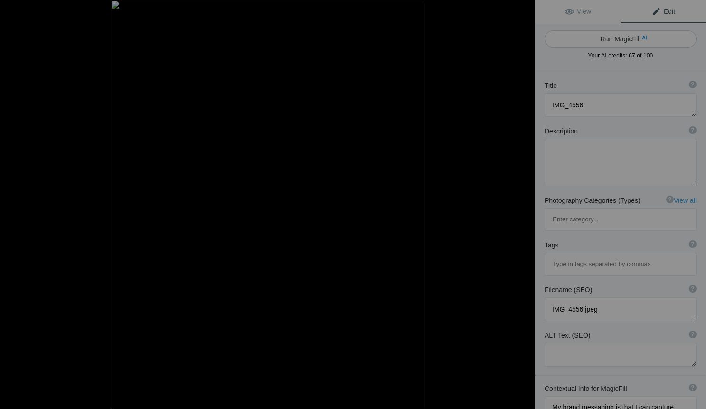
type textarea "stunning-portrait-of-poe-the-persian-cat.jpg"
type textarea "A stunning portrait of Poe, a snow-white Persian kitten, showcasing its persona…"
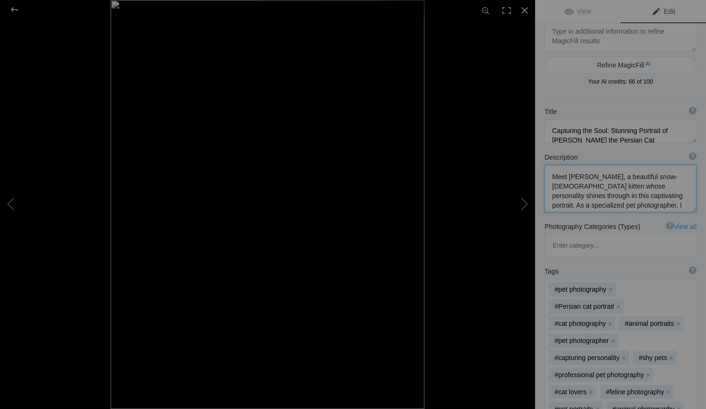
click at [552, 187] on textarea at bounding box center [621, 188] width 152 height 47
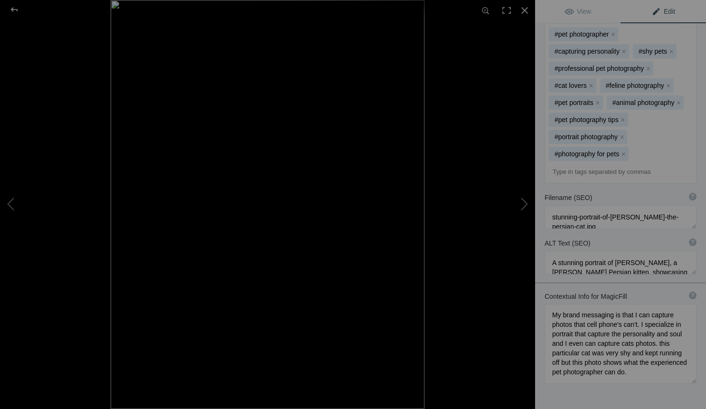
scroll to position [425, 0]
type textarea "Meet Poe, a beautiful snow-white Persian kitten with big blue eyes whose person…"
drag, startPoint x: 552, startPoint y: 259, endPoint x: 636, endPoint y: 313, distance: 100.4
click at [636, 313] on textarea at bounding box center [621, 344] width 152 height 80
click at [524, 9] on div at bounding box center [524, 10] width 21 height 21
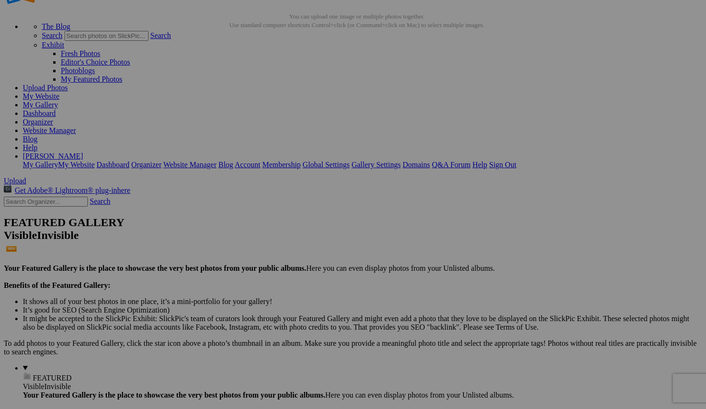
scroll to position [39, 0]
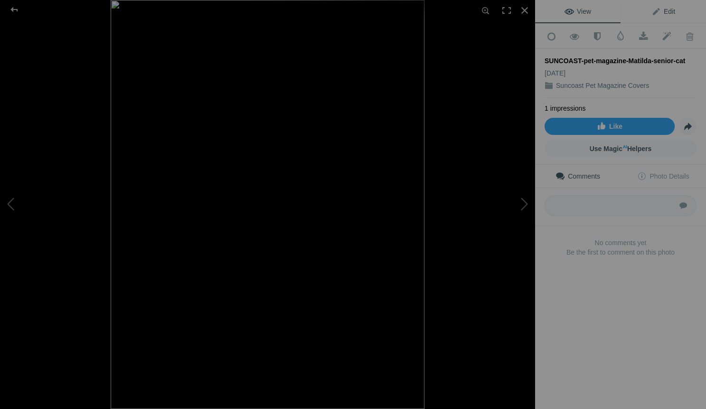
click at [670, 12] on span "Edit" at bounding box center [664, 12] width 24 height 8
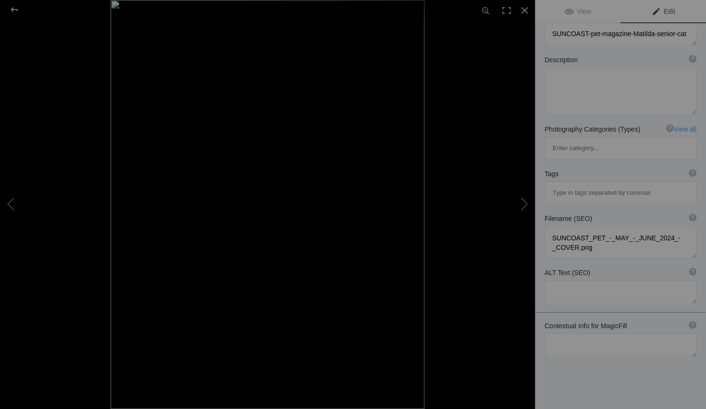
scroll to position [71, 0]
click at [568, 334] on textarea at bounding box center [621, 346] width 152 height 24
paste textarea "My brand messaging is that I can capture photos that cell phone's can't. I spec…"
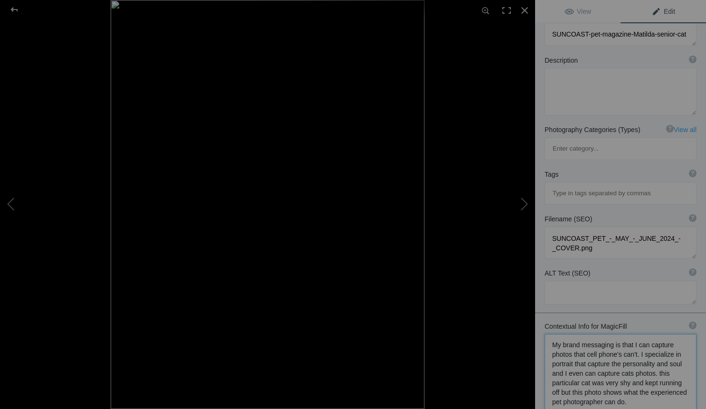
drag, startPoint x: 653, startPoint y: 335, endPoint x: 658, endPoint y: 371, distance: 36.0
click at [658, 371] on textarea at bounding box center [621, 374] width 152 height 80
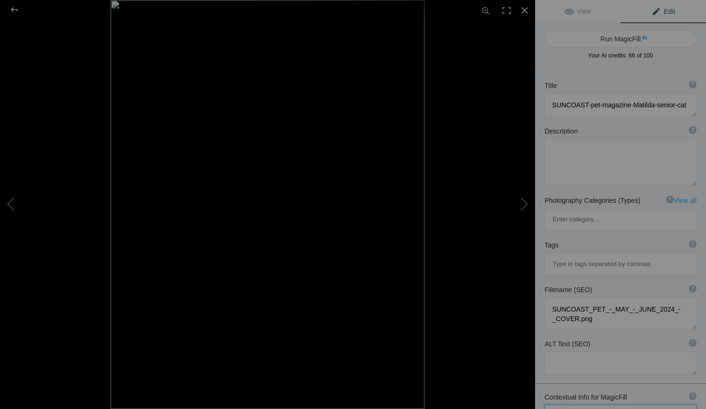
scroll to position [0, 0]
type textarea "My brand messaging is that I can capture photos that cell phone's can't. I spec…"
click at [625, 45] on button "Run MagicFill AI" at bounding box center [621, 38] width 152 height 17
type textarea "Meet Matilda: The 17½-Year-Old Rescue Cat Captured in Stunning Detail"
type textarea "Discover the enchanting world of Matilda, a 17½-year-old rescue cat who has cap…"
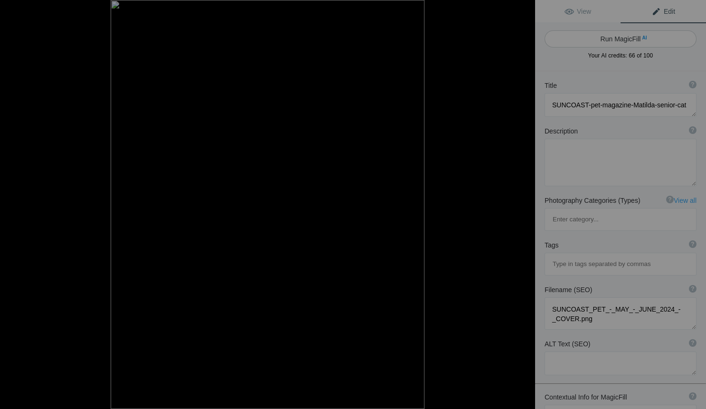
type textarea "matilda-senior-cat-portrait.jpg"
type textarea "A portrait of Matilda, a 17½-year-old rescue cat, sitting on a teal chair with …"
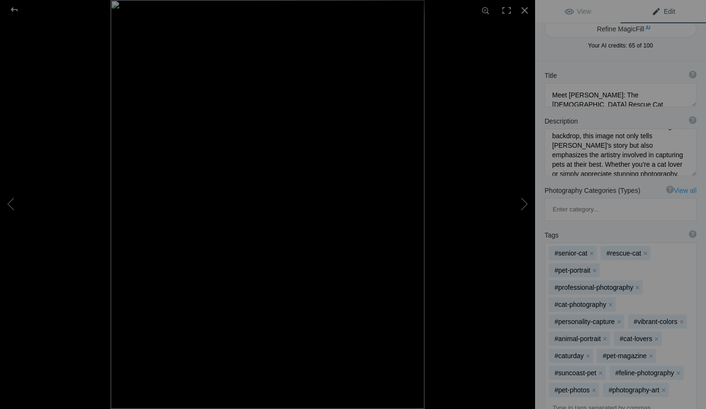
scroll to position [47, 0]
click at [525, 10] on div at bounding box center [524, 10] width 21 height 21
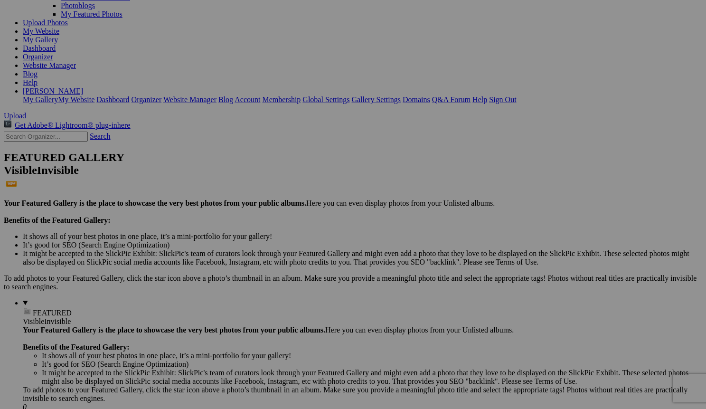
scroll to position [105, 0]
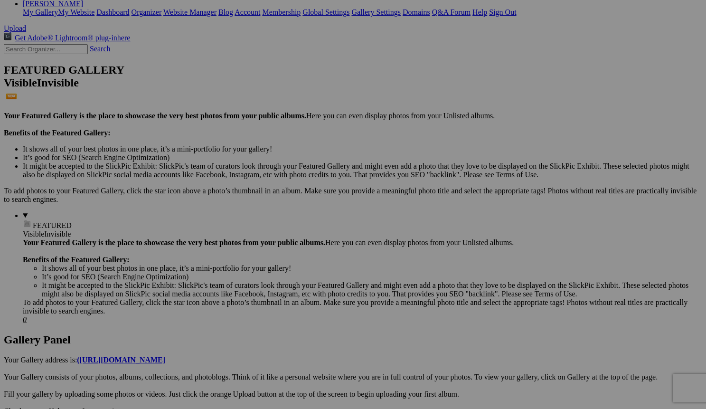
scroll to position [189, 0]
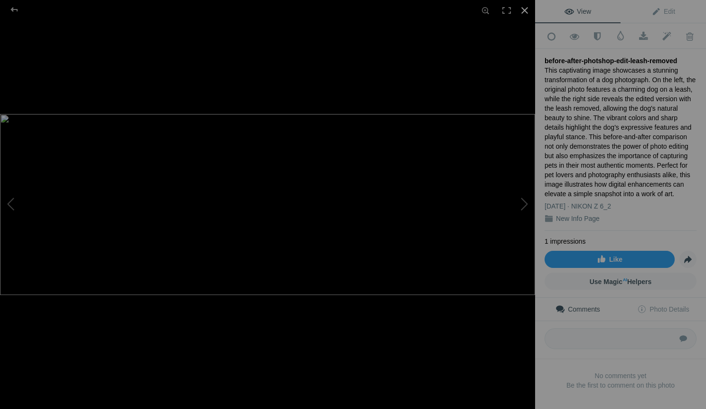
click at [525, 8] on div at bounding box center [524, 10] width 21 height 21
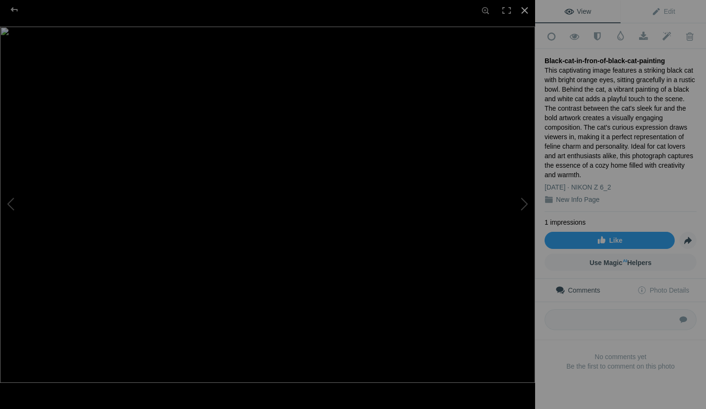
click at [522, 8] on div at bounding box center [524, 10] width 21 height 21
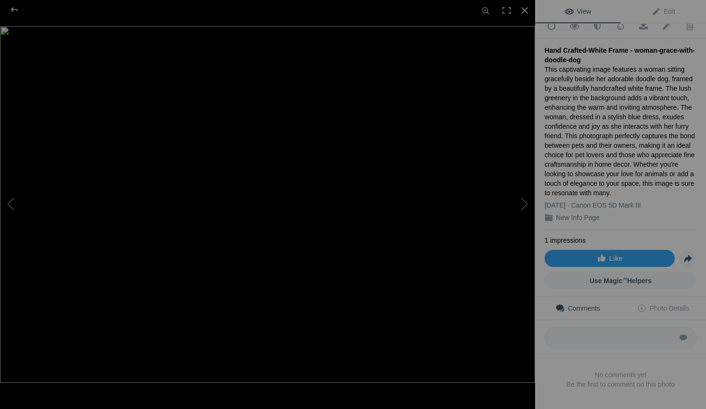
scroll to position [10, 0]
click at [667, 9] on span "Edit" at bounding box center [664, 12] width 24 height 8
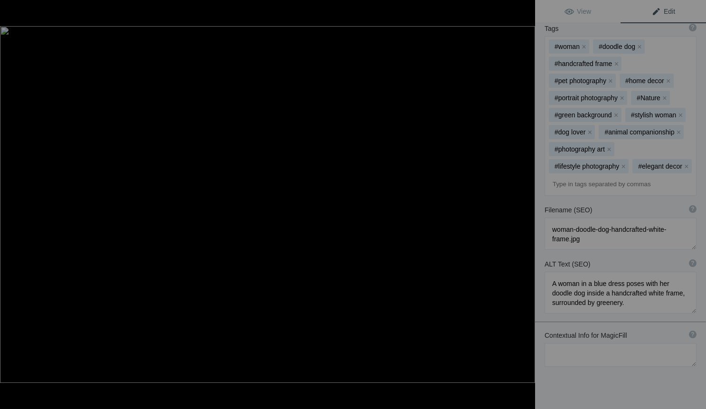
scroll to position [333, 0]
click at [555, 343] on textarea at bounding box center [621, 355] width 152 height 24
type textarea "I"
type textarea "i"
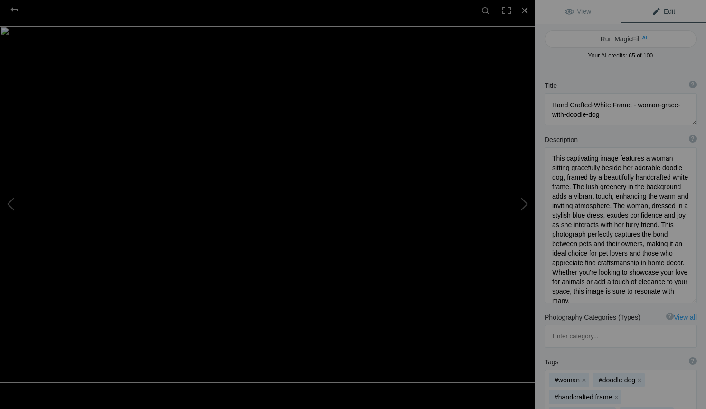
scroll to position [0, 0]
type textarea "I want to add some gentle messaging that it is important to print favorite phot…"
click at [634, 39] on button "Run MagicFill AI" at bounding box center [621, 38] width 152 height 17
type textarea "Framed Artwork of a Woman and Her Doodle Dog: A Touch of Home"
type textarea "This charming image showcases a woman sitting gracefully beside her lovable doo…"
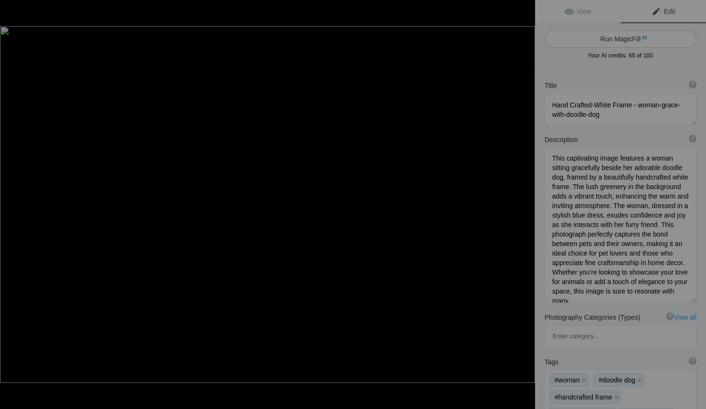
type textarea "framed-artwork-woman-doodle-dog.jpg"
type textarea "A woman in a blue dress sitting beside her doodle dog, framed in a handcrafted …"
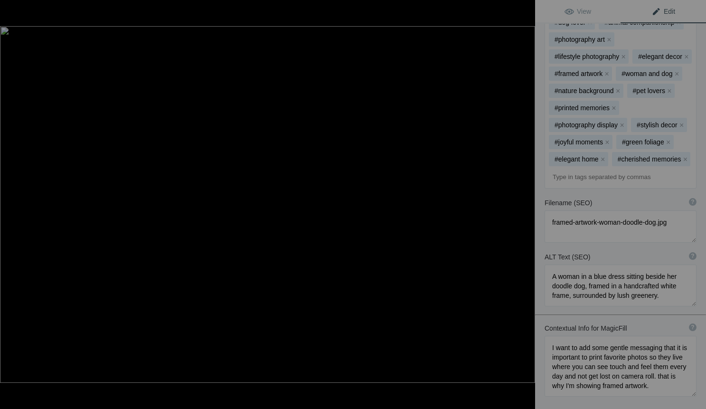
scroll to position [486, 0]
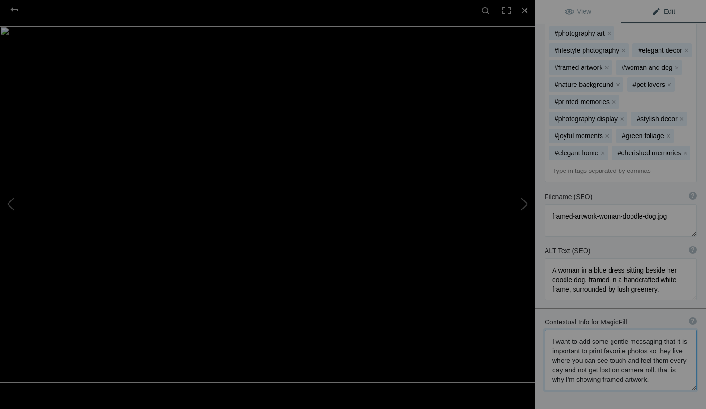
drag, startPoint x: 550, startPoint y: 301, endPoint x: 658, endPoint y: 352, distance: 119.2
click at [658, 352] on div "Contextual Info for MagicFill ? Use this section to add details that aren’t vis…" at bounding box center [620, 354] width 171 height 83
click at [525, 7] on div at bounding box center [524, 10] width 21 height 21
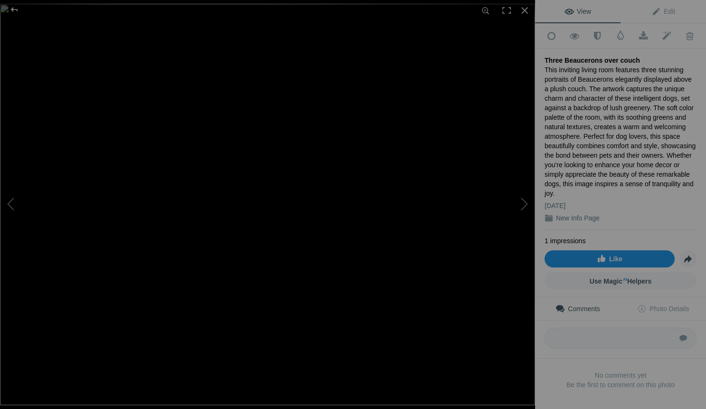
scroll to position [28, 0]
click at [577, 328] on textarea at bounding box center [621, 338] width 152 height 21
click at [665, 13] on span "Edit" at bounding box center [664, 12] width 24 height 8
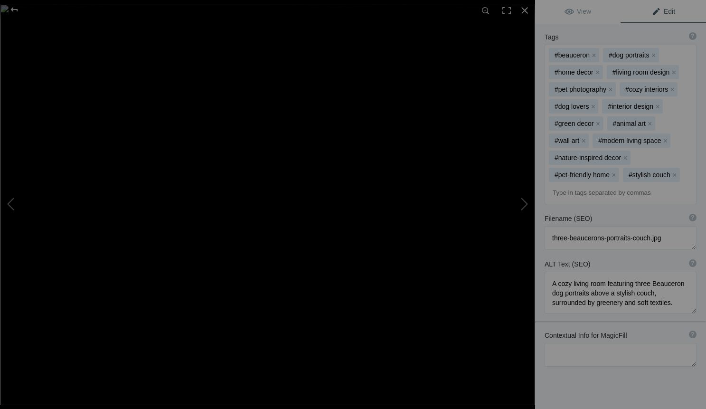
scroll to position [316, 0]
click at [578, 343] on textarea at bounding box center [621, 355] width 152 height 24
paste textarea "I want to add some gentle messaging that it is important to print favorite phot…"
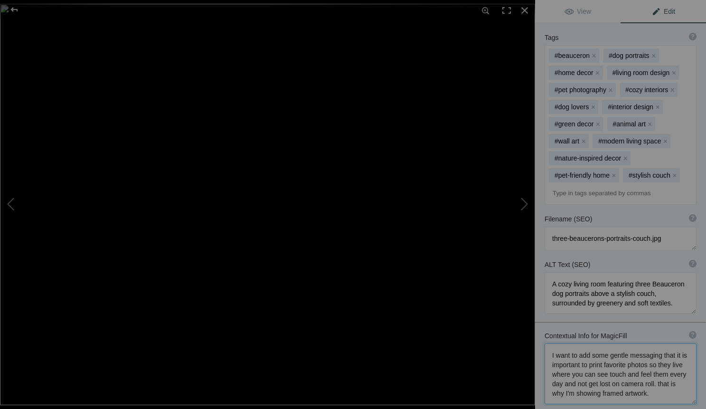
scroll to position [1, 0]
drag, startPoint x: 589, startPoint y: 316, endPoint x: 578, endPoint y: 313, distance: 11.4
click at [578, 343] on textarea at bounding box center [621, 373] width 152 height 61
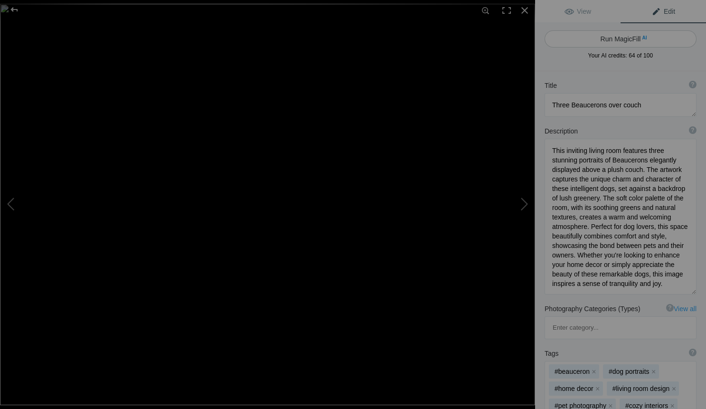
scroll to position [0, 0]
type textarea "I want to incorporate some gentle messaging that it is important to print favor…"
click at [621, 37] on button "Run MagicFill AI" at bounding box center [621, 38] width 152 height 17
type textarea "Framed Portraits of Beaucerons: A Touch of Home Decor"
type textarea "This beautifully designed living room showcases three framed portraits of Beauc…"
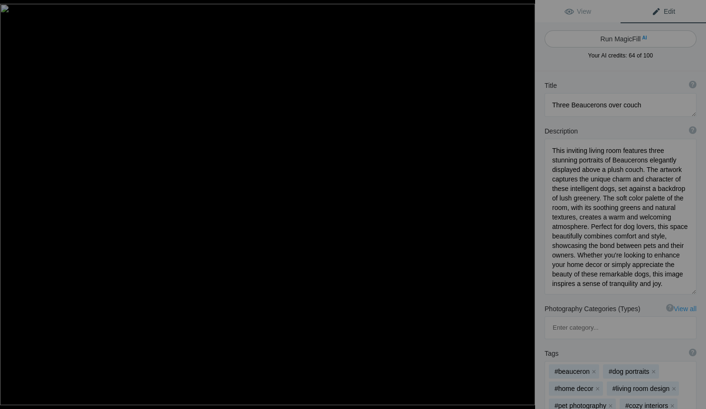
type textarea "framed-beauceron-portraits-living-room.jpg"
type textarea "A cozy living room featuring three framed portraits of [PERSON_NAME] above a pl…"
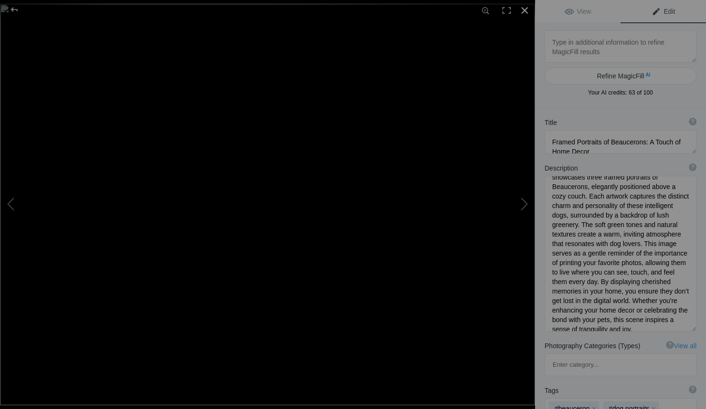
click at [525, 10] on div at bounding box center [524, 10] width 21 height 21
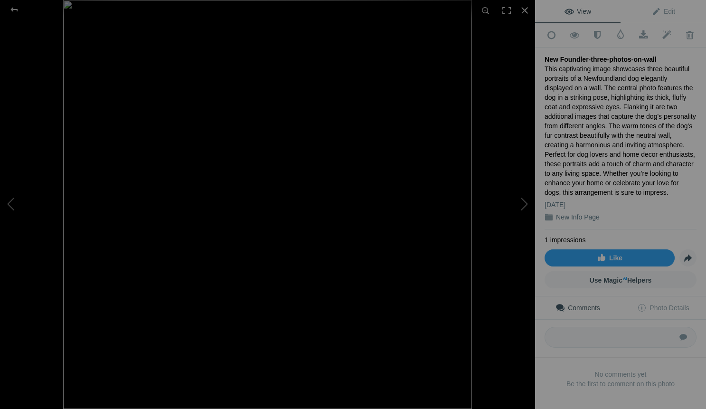
scroll to position [0, 0]
click at [525, 10] on div at bounding box center [524, 10] width 21 height 21
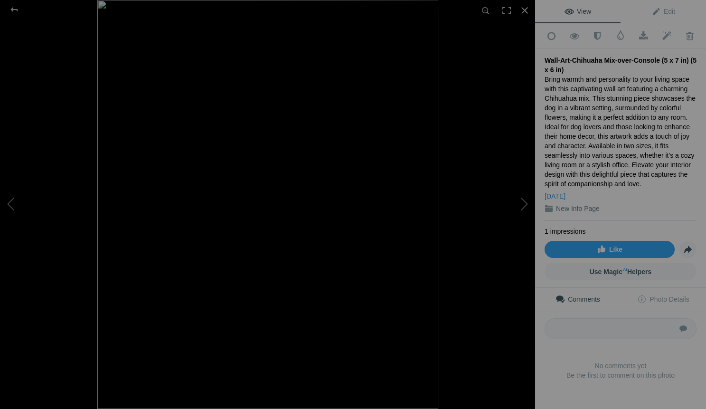
scroll to position [39, 0]
click at [666, 11] on span "Edit" at bounding box center [664, 12] width 24 height 8
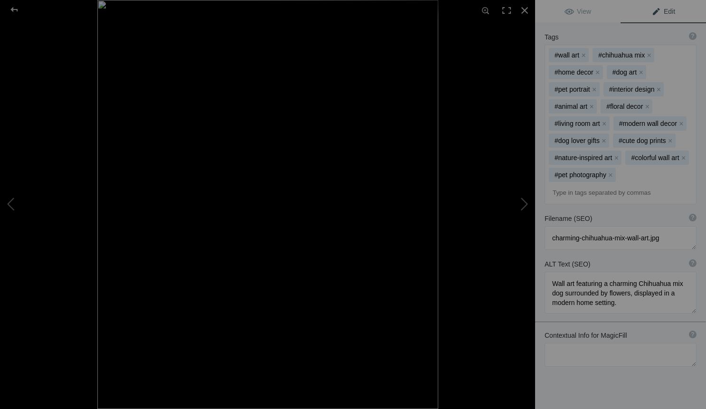
scroll to position [305, 0]
click at [564, 343] on textarea at bounding box center [621, 355] width 152 height 24
paste textarea "I want to add some gentle messaging that it is important to print favorite phot…"
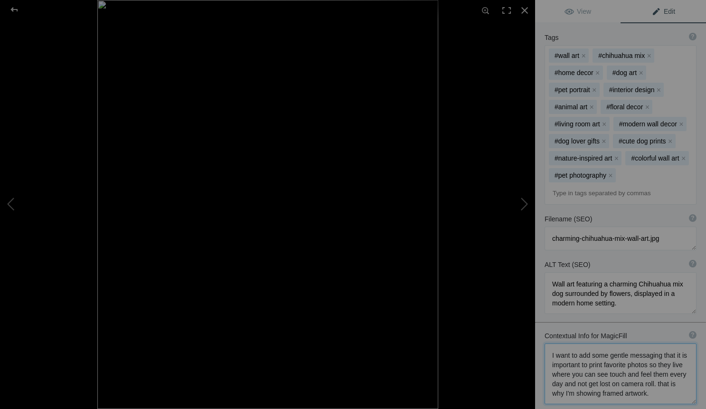
scroll to position [1, 0]
drag, startPoint x: 588, startPoint y: 314, endPoint x: 577, endPoint y: 313, distance: 11.4
click at [577, 343] on textarea at bounding box center [621, 373] width 152 height 61
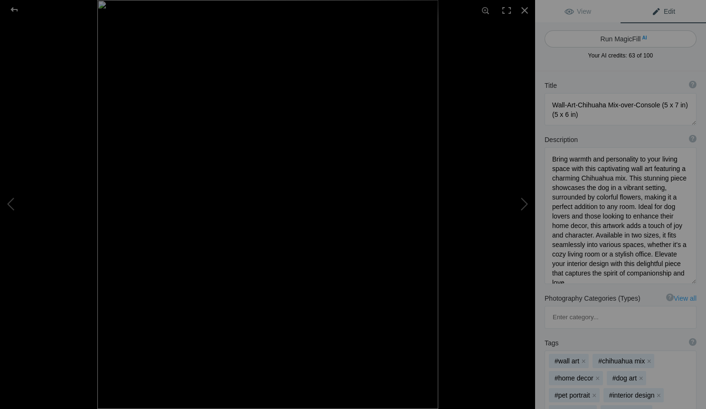
scroll to position [0, 0]
type textarea "I want to incorporate some gentle messaging that it is important to print favor…"
click at [623, 39] on button "Run MagicFill AI" at bounding box center [621, 38] width 152 height 17
type textarea "Charming Chihuahua Mix Wall Art – Perfect for Daily Inspiration"
type textarea "Transform your living space with this enchanting wall art featuring a delightfu…"
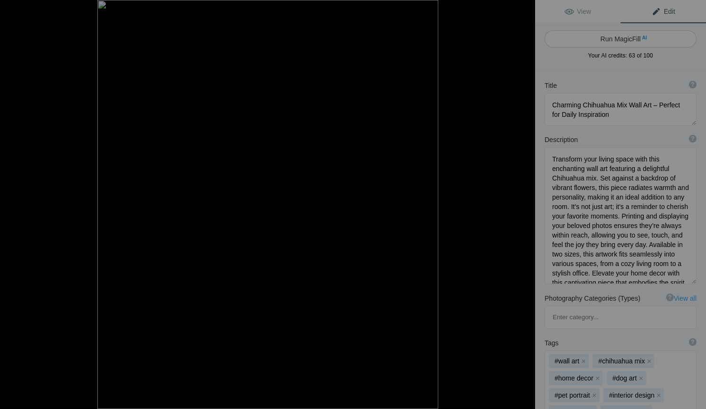
type textarea "Framed wall art of a charming Chihuahua mix surrounded by colorful flowers, enh…"
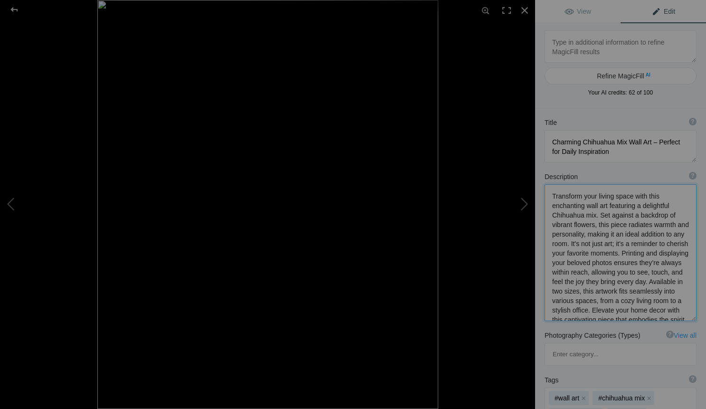
drag, startPoint x: 584, startPoint y: 231, endPoint x: 569, endPoint y: 244, distance: 19.9
click at [569, 244] on textarea at bounding box center [621, 252] width 152 height 137
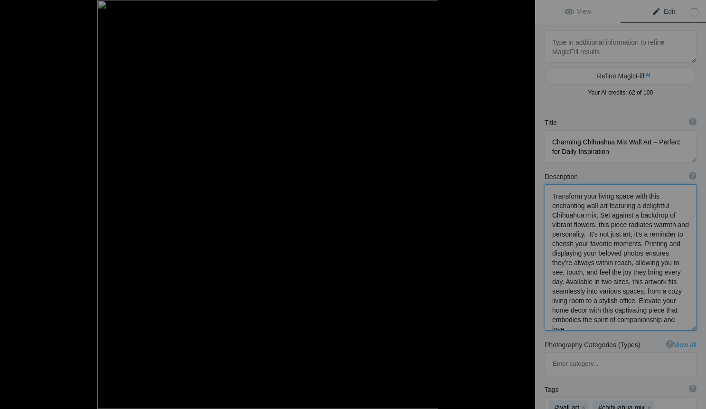
click at [569, 244] on textarea at bounding box center [621, 257] width 152 height 146
click at [588, 231] on textarea at bounding box center [621, 257] width 152 height 146
click at [618, 231] on textarea at bounding box center [621, 257] width 152 height 146
drag, startPoint x: 592, startPoint y: 251, endPoint x: 548, endPoint y: 249, distance: 44.2
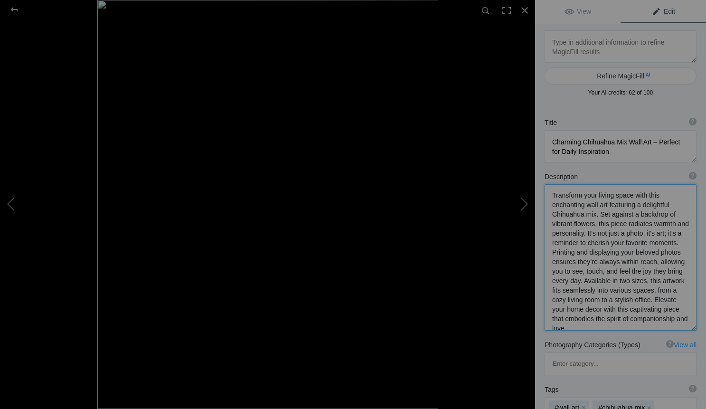
click at [548, 249] on textarea at bounding box center [621, 257] width 152 height 146
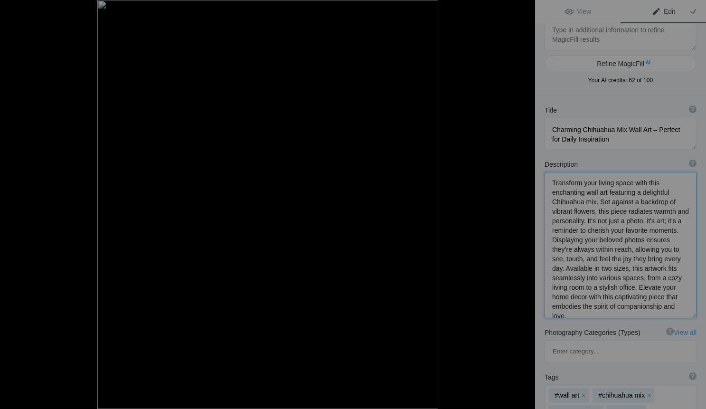
scroll to position [13, 0]
drag, startPoint x: 658, startPoint y: 256, endPoint x: 589, endPoint y: 285, distance: 74.5
click at [589, 285] on textarea at bounding box center [621, 244] width 152 height 146
drag, startPoint x: 627, startPoint y: 267, endPoint x: 674, endPoint y: 269, distance: 47.1
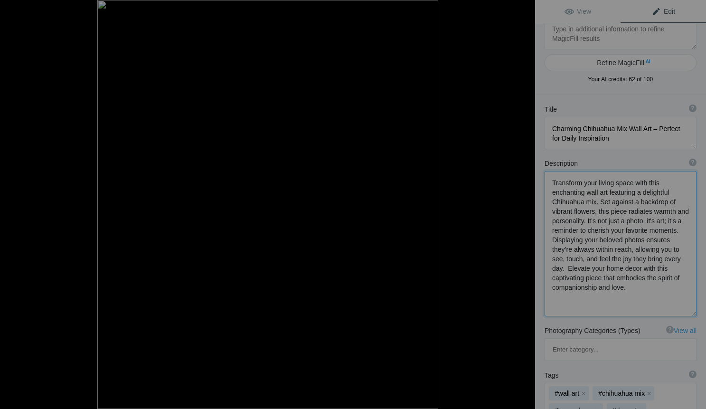
click at [674, 269] on textarea at bounding box center [621, 243] width 152 height 145
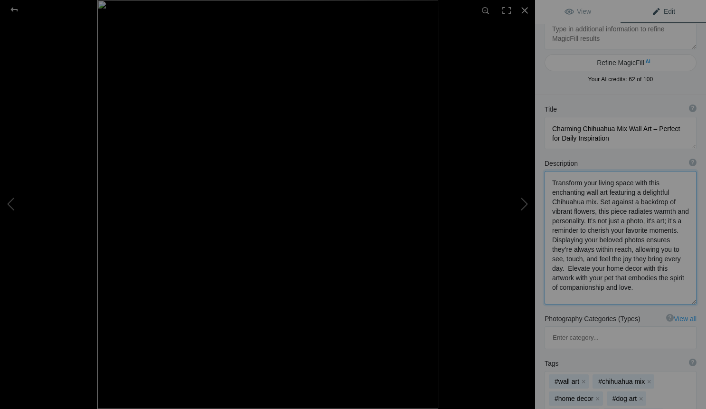
drag, startPoint x: 626, startPoint y: 269, endPoint x: 616, endPoint y: 269, distance: 10.5
click at [616, 269] on textarea at bounding box center [621, 237] width 152 height 133
drag, startPoint x: 641, startPoint y: 268, endPoint x: 680, endPoint y: 272, distance: 38.7
click at [680, 272] on textarea at bounding box center [621, 237] width 152 height 133
drag, startPoint x: 551, startPoint y: 180, endPoint x: 662, endPoint y: 183, distance: 110.3
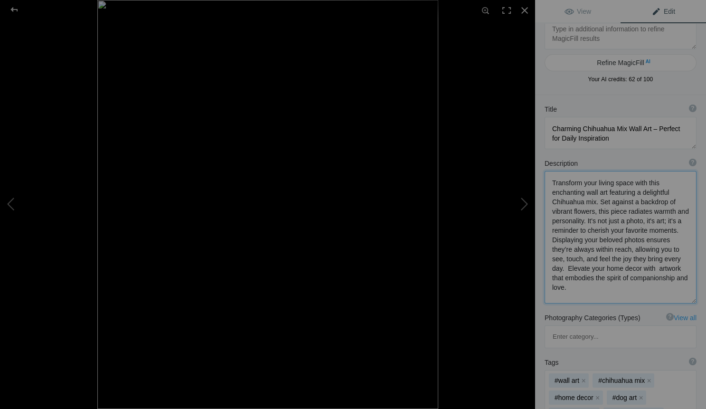
click at [662, 183] on textarea at bounding box center [621, 237] width 152 height 133
type textarea "Enchanting wall art featuring a delightful Chihuahua mix. Set against a backdro…"
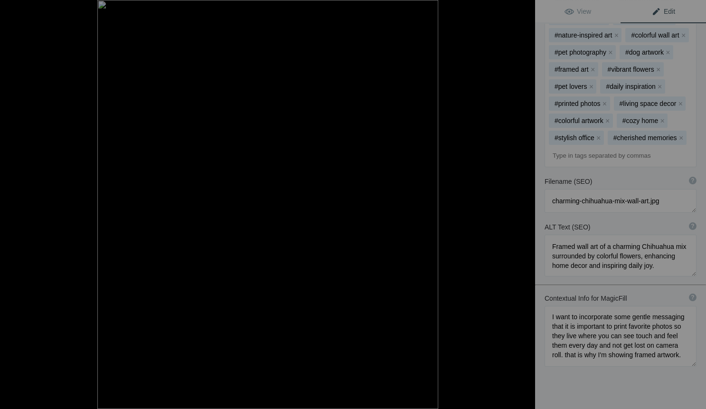
scroll to position [459, 0]
click at [522, 6] on div at bounding box center [524, 10] width 21 height 21
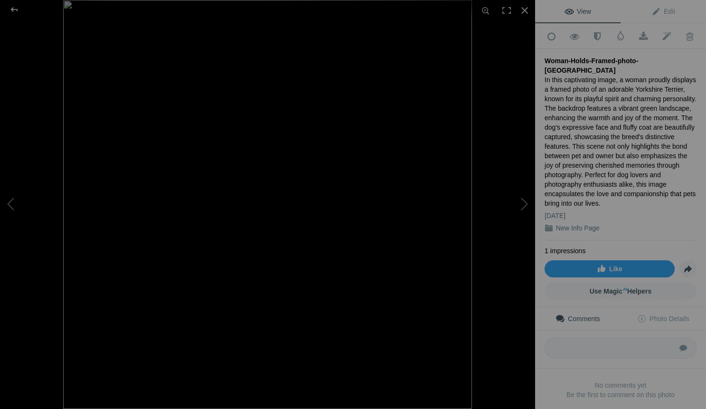
scroll to position [0, 0]
click at [597, 77] on div "In this captivating image, a woman proudly displays a framed photo of an adorab…" at bounding box center [621, 141] width 152 height 133
click at [598, 77] on div "In this captivating image, a woman proudly displays a framed photo of an adorab…" at bounding box center [621, 141] width 152 height 133
click at [597, 77] on div "In this captivating image, a woman proudly displays a framed photo of an adorab…" at bounding box center [621, 141] width 152 height 133
click at [665, 11] on span "Edit" at bounding box center [664, 12] width 24 height 8
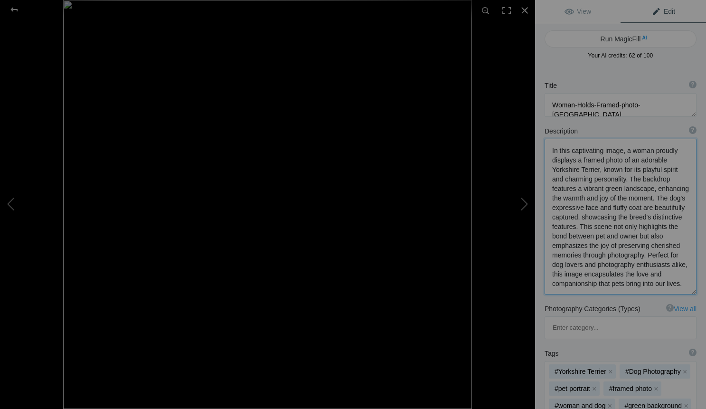
click at [636, 160] on textarea at bounding box center [621, 217] width 152 height 156
type textarea "In this captivating image, a woman proudly displays a framed photo of her adora…"
drag, startPoint x: 585, startPoint y: 225, endPoint x: 614, endPoint y: 231, distance: 30.2
click at [614, 231] on textarea at bounding box center [621, 217] width 152 height 156
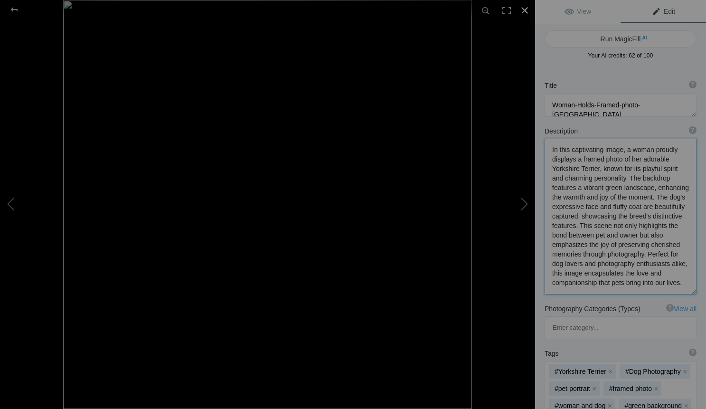
click at [521, 8] on div at bounding box center [524, 10] width 21 height 21
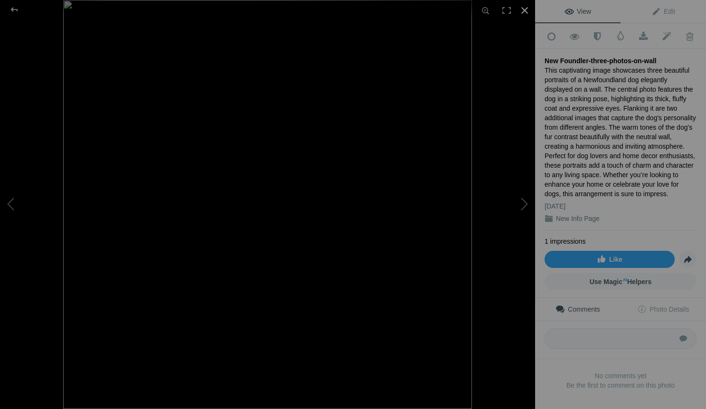
click at [523, 8] on div at bounding box center [524, 10] width 21 height 21
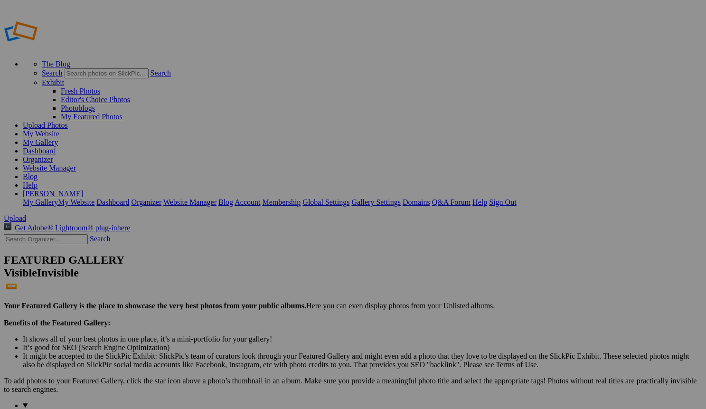
type input "PETS and their People"
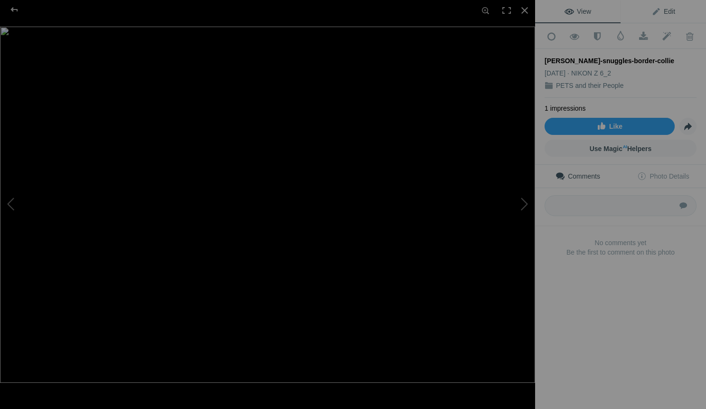
click at [670, 9] on span "Edit" at bounding box center [664, 12] width 24 height 8
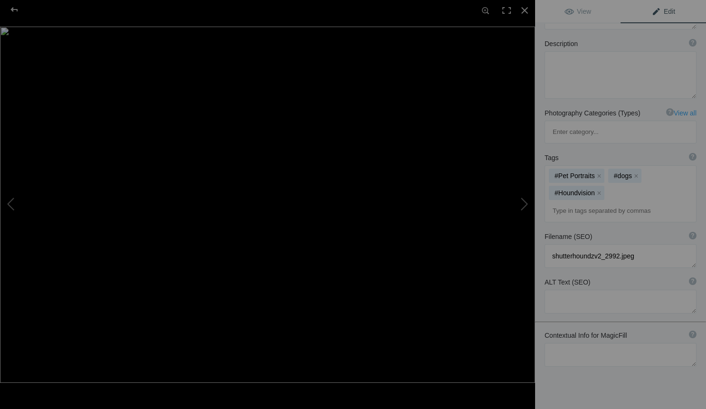
scroll to position [87, 0]
click at [563, 343] on textarea at bounding box center [621, 355] width 152 height 24
type textarea "i"
type textarea "n"
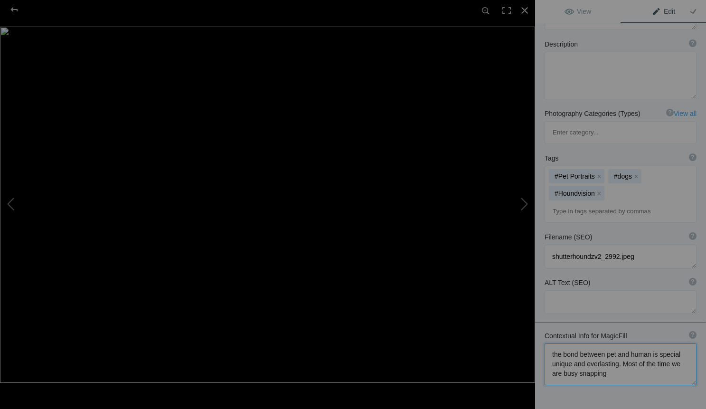
click at [601, 343] on textarea at bounding box center [621, 364] width 152 height 42
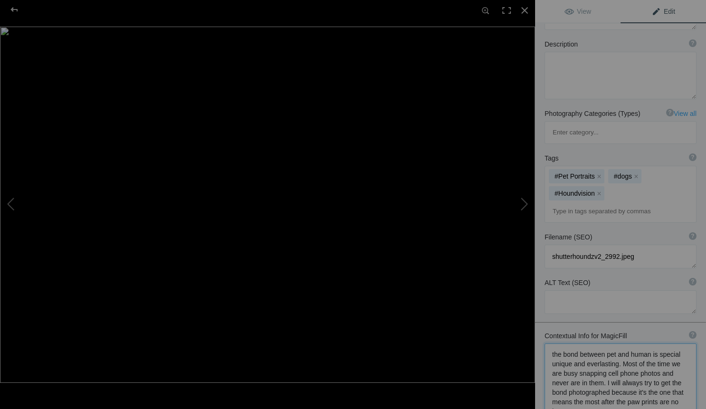
scroll to position [0, 0]
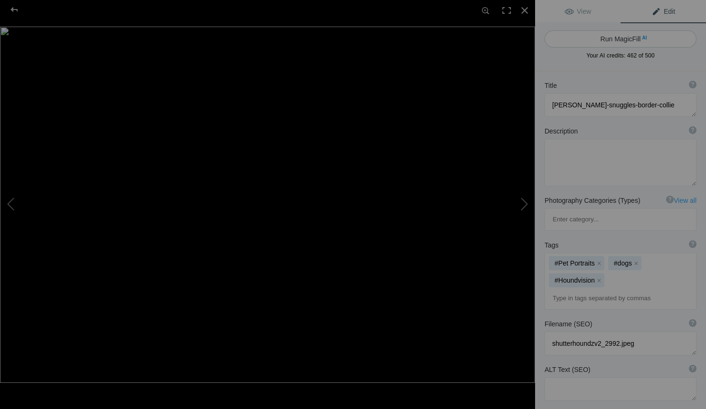
type textarea "the bond between pet and human is special unique and everlasting. Most of the t…"
click at [626, 31] on button "Run MagicFill AI" at bounding box center [621, 38] width 152 height 17
type textarea "Heartfelt Connection: Man Embracing His Border Collie"
type textarea "This touching photograph captures the deep bond between a man and his beloved b…"
type textarea "heartfelt-connection-man-border-collie.jpg"
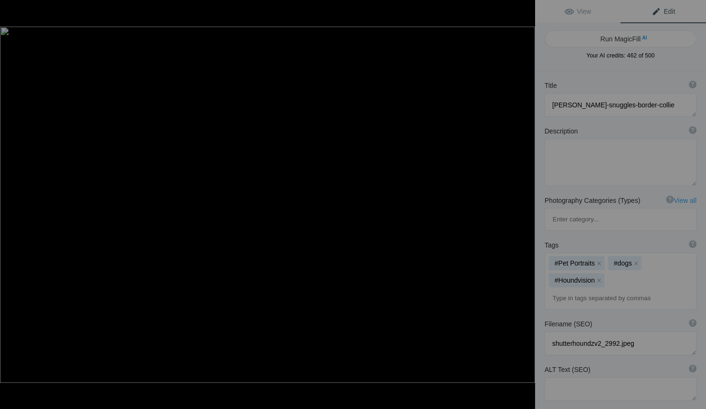
type textarea "A man with closed eyes embraces his border collie in a natural outdoor setting,…"
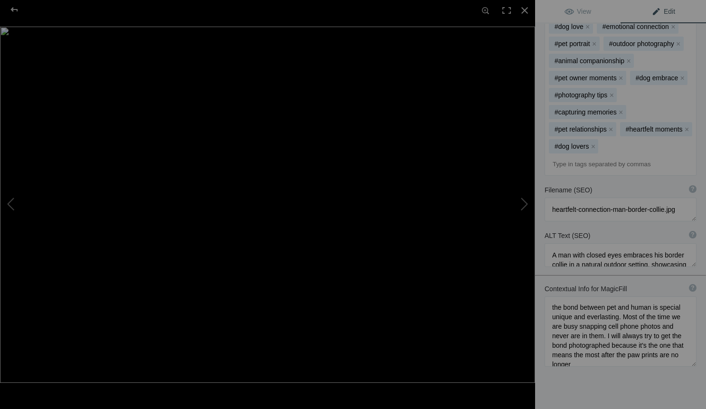
scroll to position [324, 0]
drag, startPoint x: 680, startPoint y: 316, endPoint x: 569, endPoint y: 277, distance: 117.8
click at [569, 297] on textarea at bounding box center [621, 332] width 152 height 70
drag, startPoint x: 551, startPoint y: 267, endPoint x: 628, endPoint y: 317, distance: 91.4
click at [628, 317] on textarea at bounding box center [621, 332] width 152 height 70
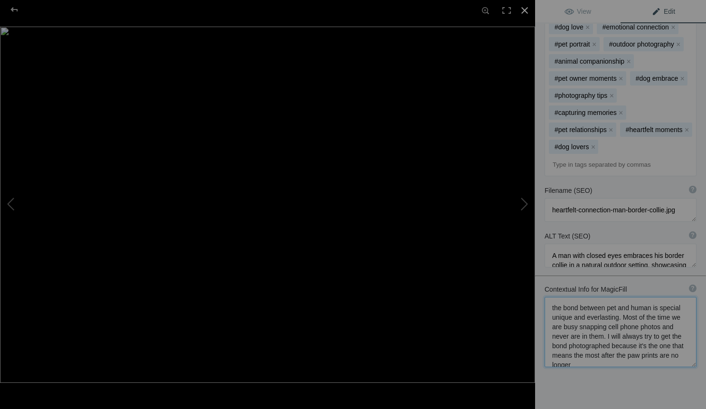
click at [526, 7] on div at bounding box center [524, 10] width 21 height 21
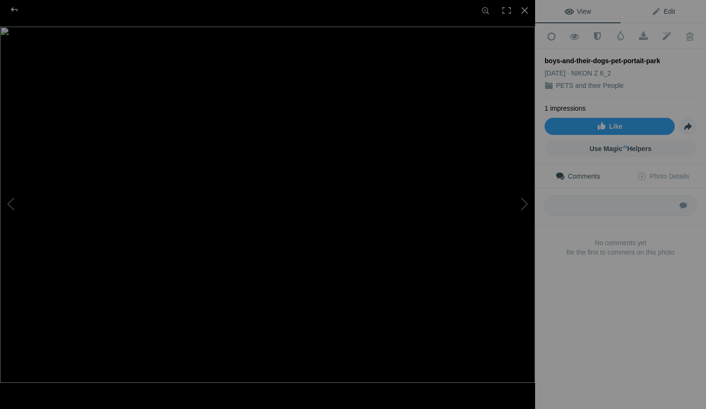
click at [671, 10] on span "Edit" at bounding box center [664, 12] width 24 height 8
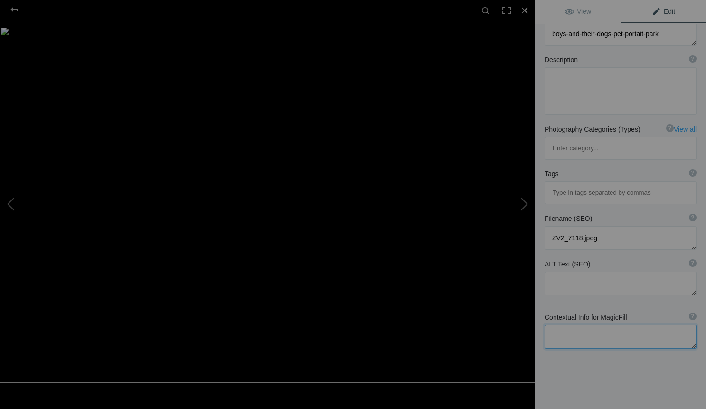
scroll to position [71, 0]
click at [574, 325] on textarea at bounding box center [621, 337] width 152 height 24
paste textarea "the bond between pet and human is special unique and everlasting. Most of the t…"
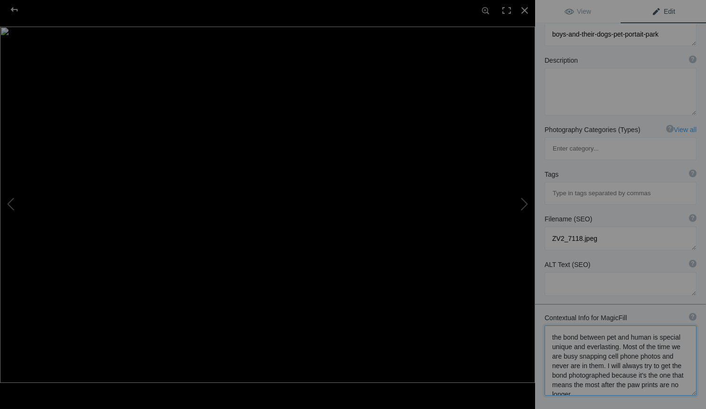
scroll to position [1, 0]
type textarea "the bond between pet and human is special unique and everlasting. Most of the t…"
click at [682, 82] on textarea at bounding box center [621, 91] width 152 height 47
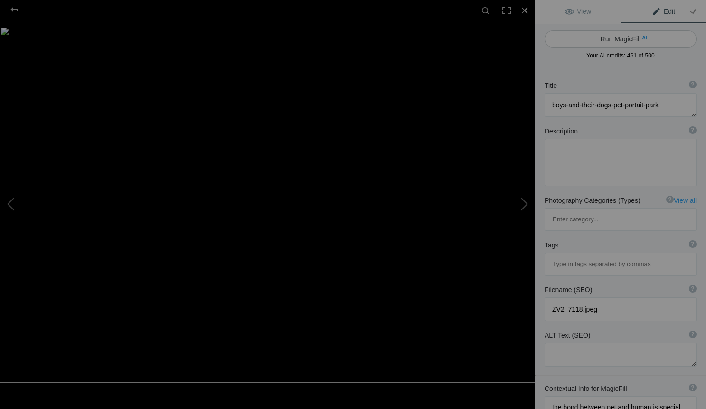
click at [651, 37] on button "Run MagicFill AI" at bounding box center [621, 38] width 152 height 17
type textarea "Heartwarming Bond: Boys and Their Dogs in the Park"
type textarea "This touching photograph captures the special bond between boys and their dogs,…"
type textarea "boys-with-dogs-park-portrait.jpg"
type textarea "Two boys sitting in a park with their dogs, showcasing the bond between childre…"
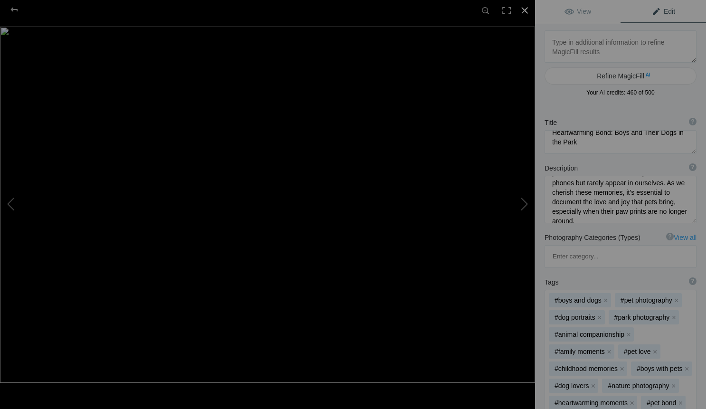
click at [525, 6] on div at bounding box center [524, 10] width 21 height 21
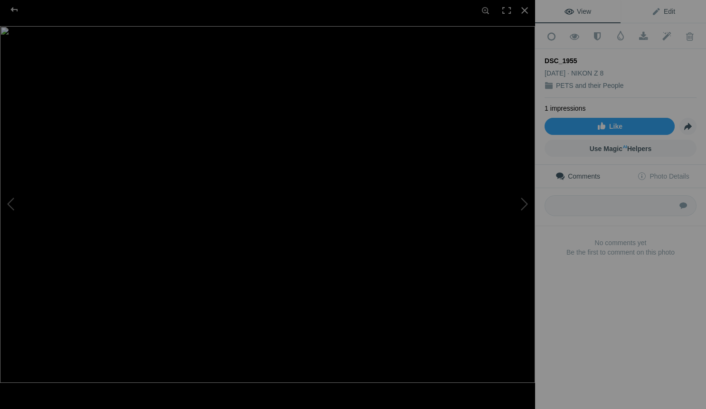
click at [668, 10] on span "Edit" at bounding box center [664, 12] width 24 height 8
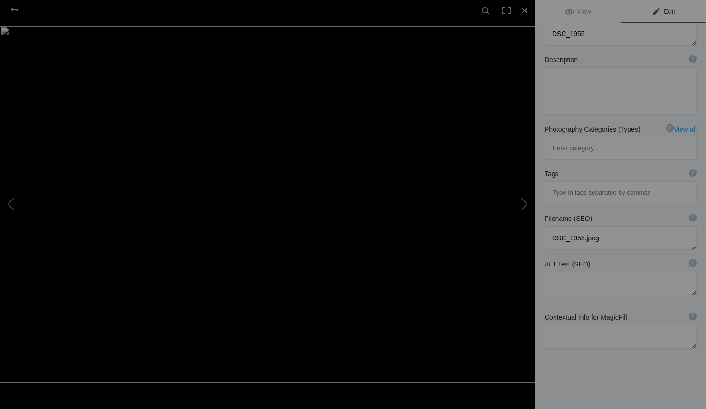
scroll to position [71, 0]
click at [558, 325] on textarea at bounding box center [621, 337] width 152 height 24
paste textarea "the bond between pet and human is special unique and everlasting. Most of the t…"
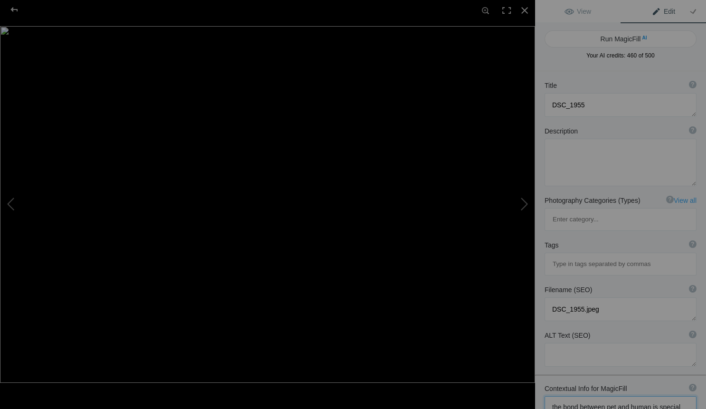
scroll to position [0, 0]
type textarea "the bond between pet and human is special unique and everlasting. Most of the t…"
click at [635, 38] on button "Run MagicFill AI" at bounding box center [621, 38] width 152 height 17
type textarea "Cherished Moments: A Heartfelt Bond Between Human and Dog"
type textarea "This touching photograph captures the deep connection between a woman and her b…"
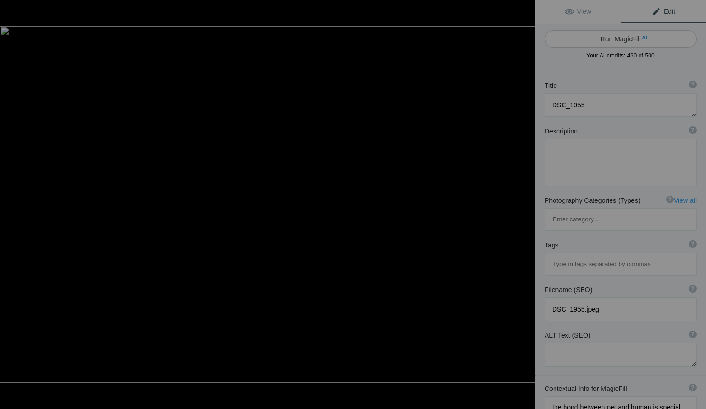
type textarea "cherished-bond-human-dog-end-of-life-session.jpg"
type textarea "A woman gently embraces her dog, capturing a heartfelt moment of connection dur…"
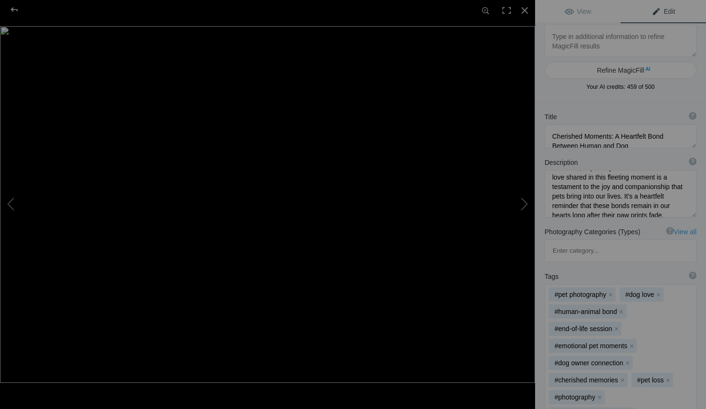
scroll to position [11, 0]
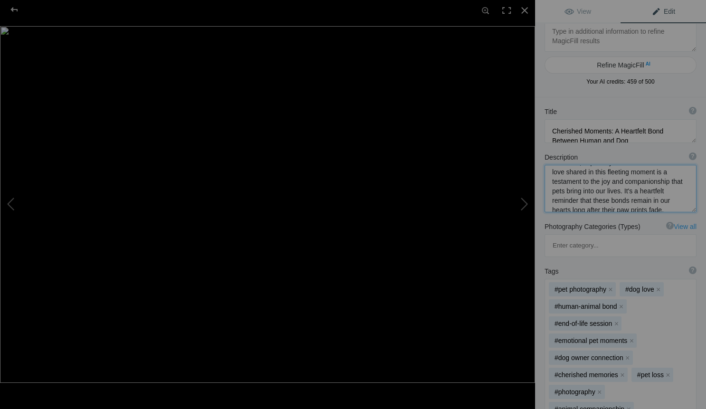
drag, startPoint x: 643, startPoint y: 202, endPoint x: 626, endPoint y: 201, distance: 16.2
click at [626, 201] on textarea at bounding box center [621, 188] width 152 height 47
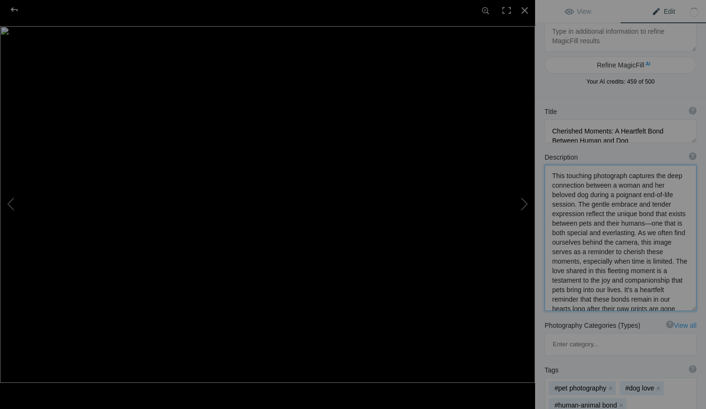
type textarea "This touching photograph captures the deep connection between a woman and her b…"
click at [520, 11] on div at bounding box center [524, 10] width 21 height 21
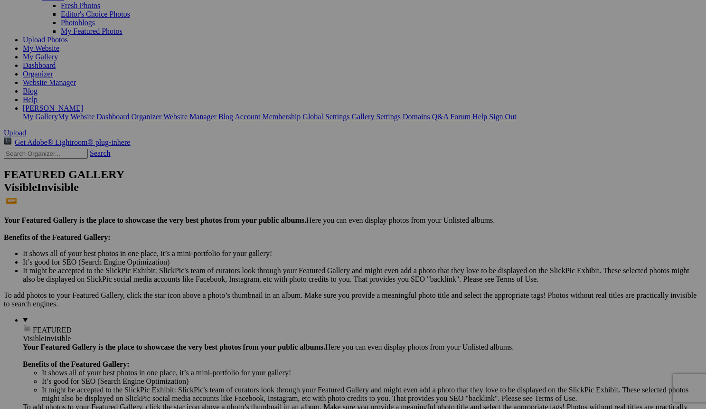
scroll to position [84, 0]
